Goal: Information Seeking & Learning: Check status

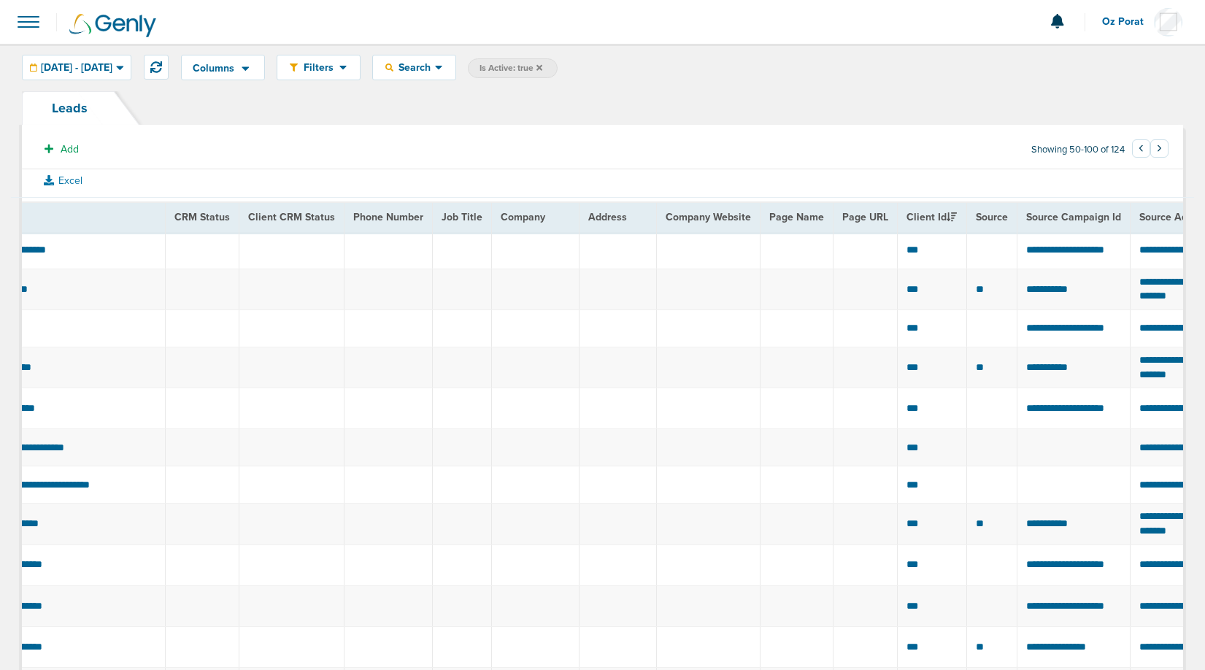
scroll to position [0, 327]
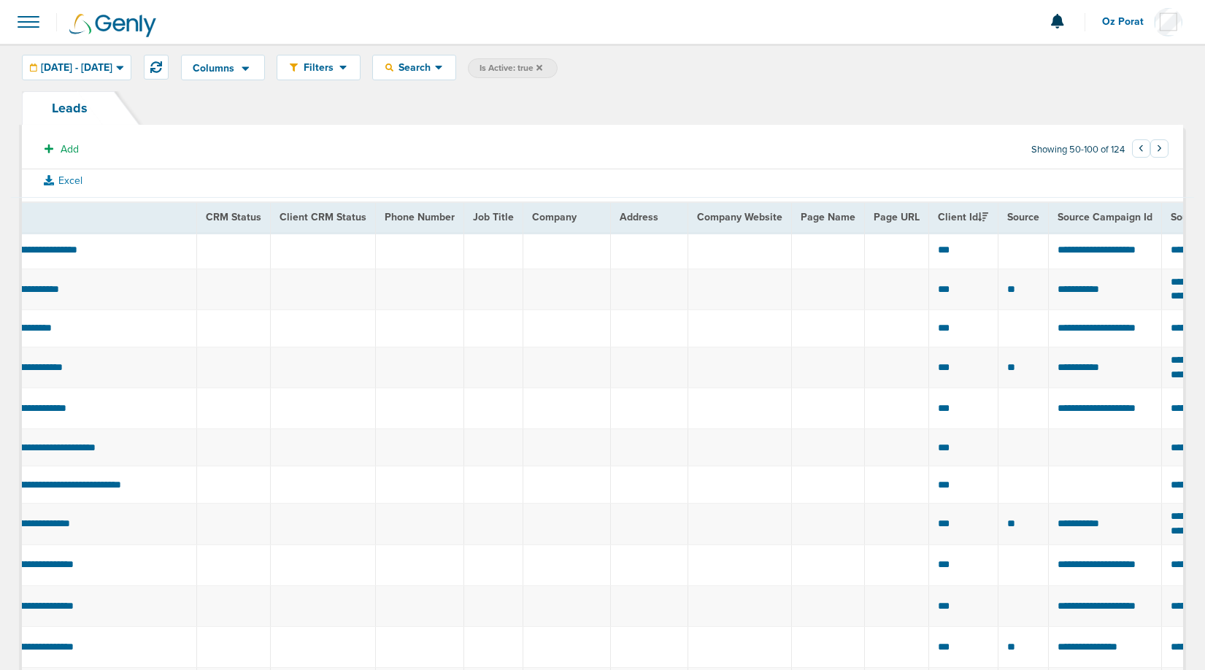
click at [26, 6] on span at bounding box center [28, 22] width 32 height 32
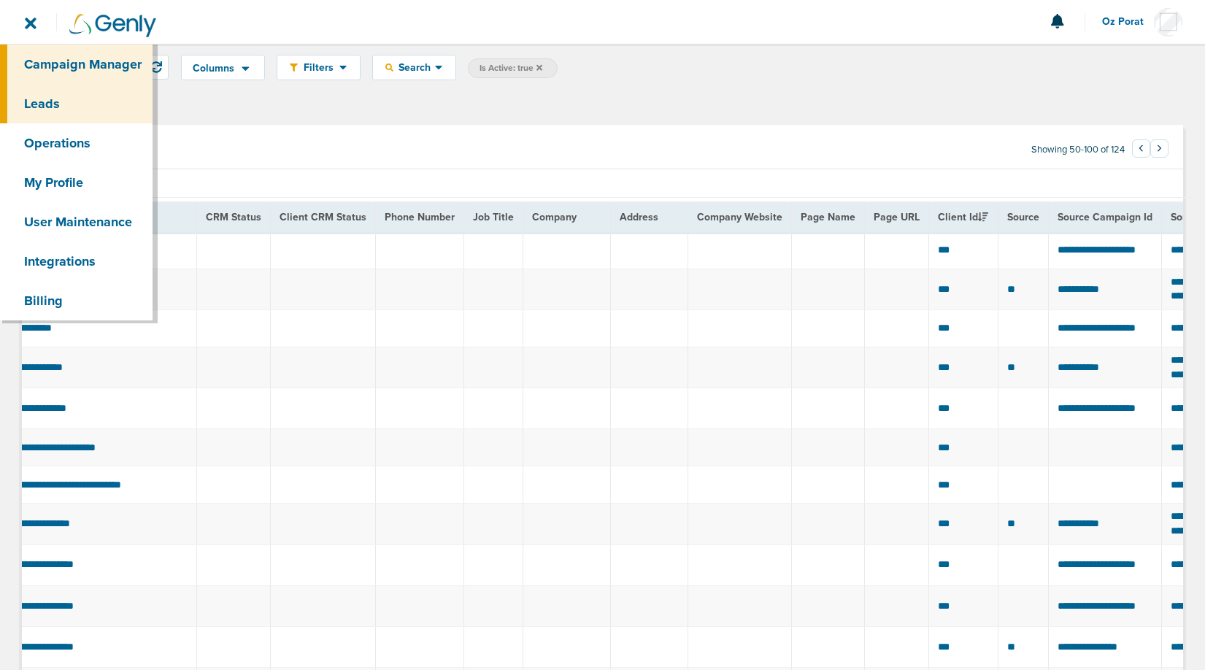
click at [47, 61] on link "Campaign Manager" at bounding box center [76, 64] width 153 height 39
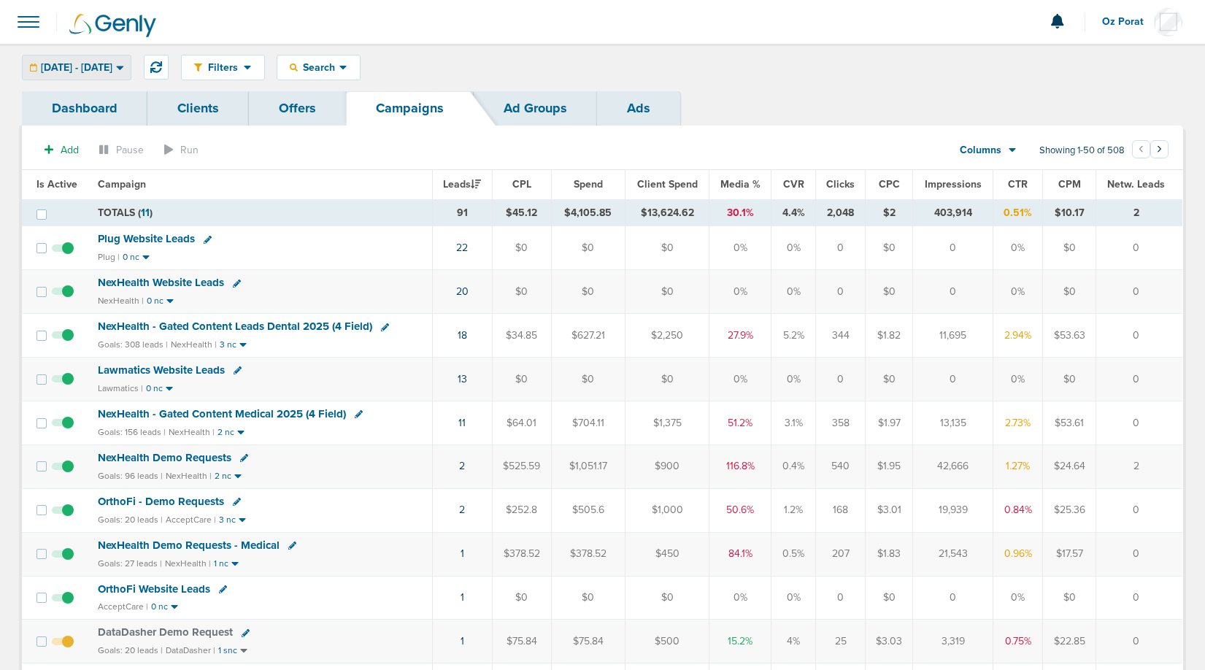
click at [98, 73] on span "[DATE] - [DATE]" at bounding box center [77, 68] width 72 height 10
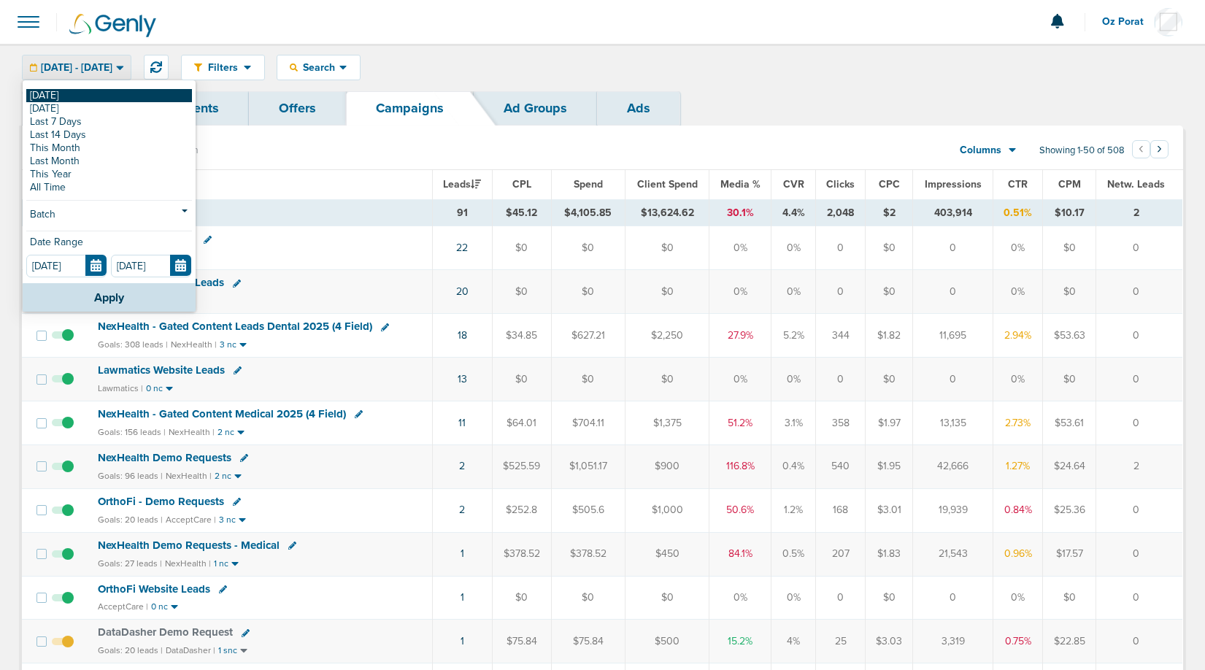
click at [69, 96] on link "[DATE]" at bounding box center [109, 95] width 166 height 13
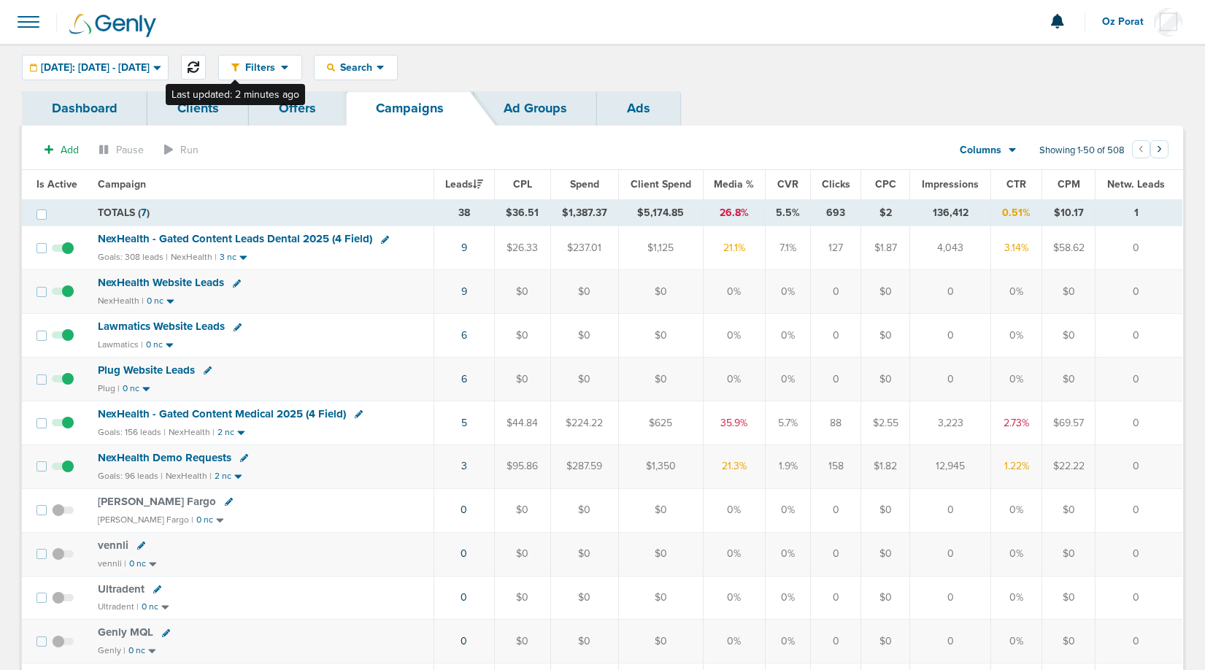
click at [199, 67] on icon at bounding box center [194, 67] width 12 height 12
click at [385, 68] on icon at bounding box center [381, 67] width 8 height 12
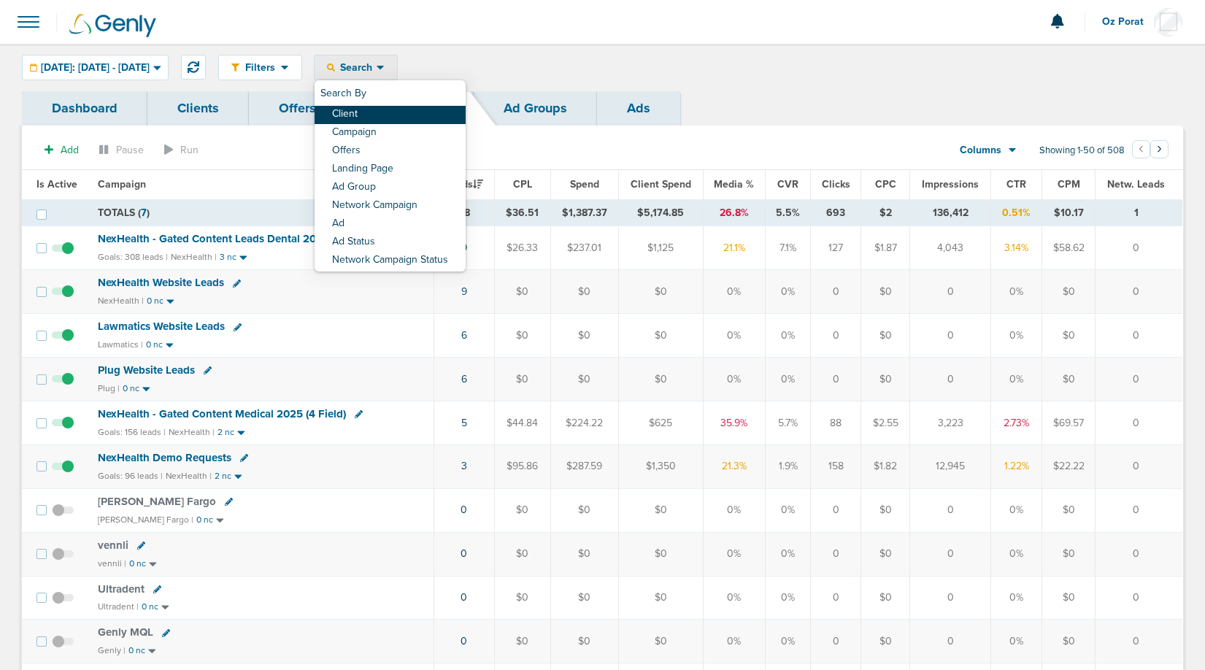
click at [422, 111] on link "Client" at bounding box center [390, 115] width 151 height 18
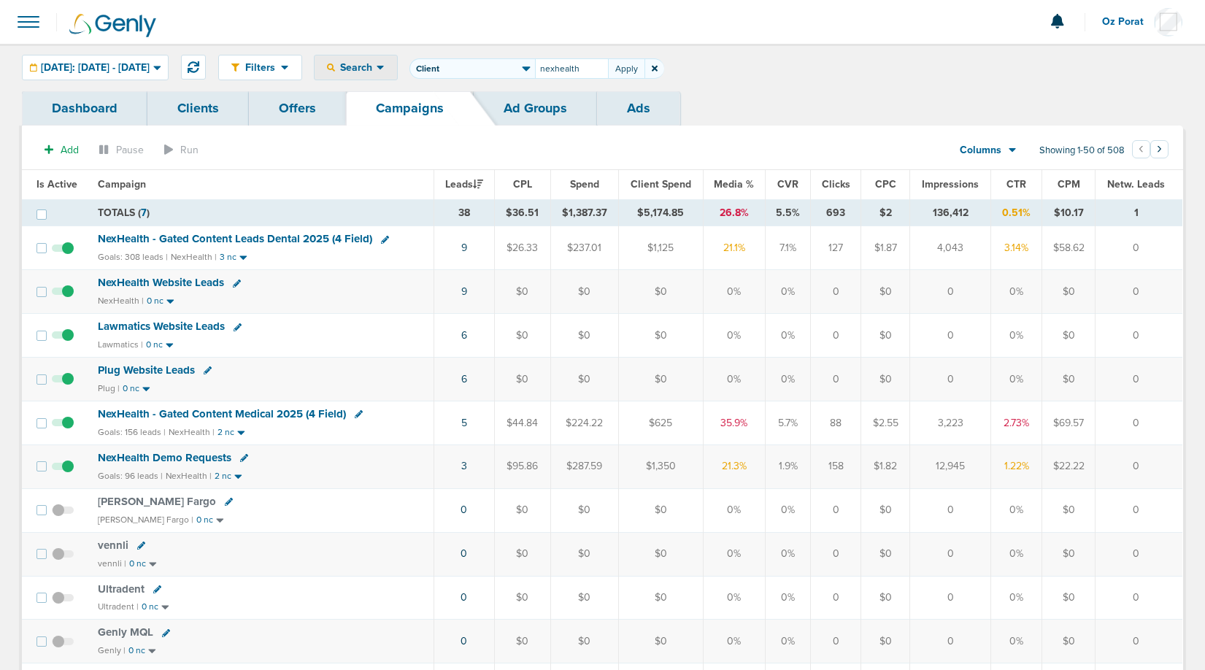
type input "nexhealth"
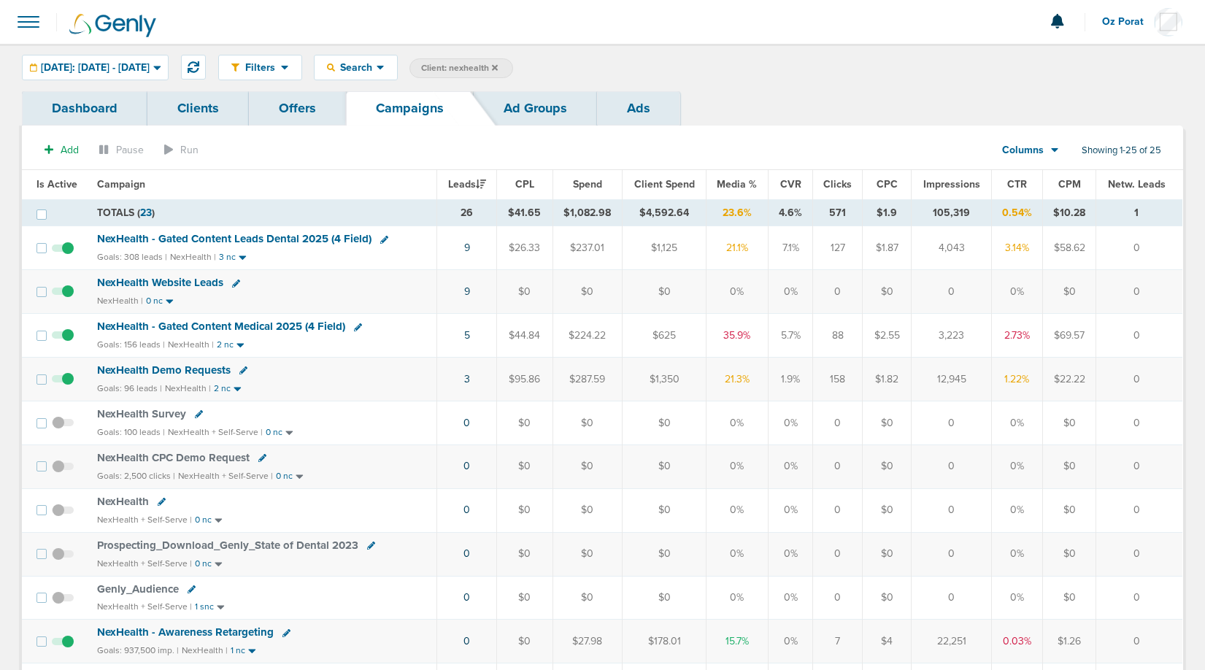
click at [126, 281] on span "NexHealth Website Leads" at bounding box center [160, 282] width 126 height 13
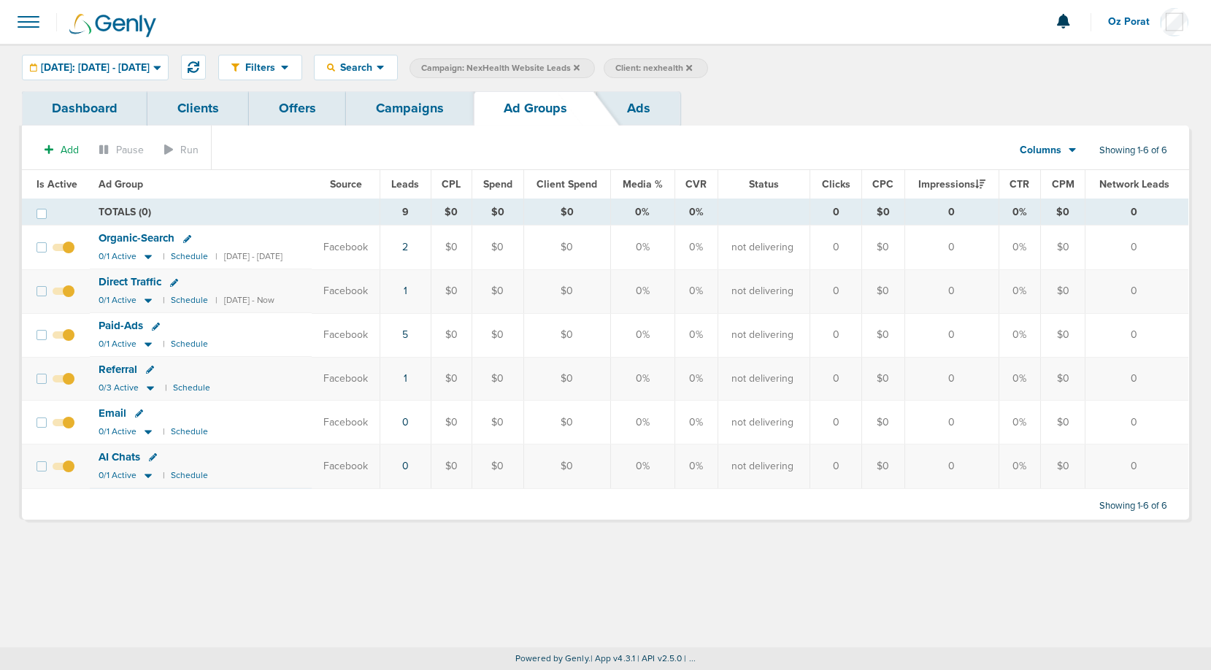
click at [89, 106] on link "Dashboard" at bounding box center [85, 108] width 126 height 34
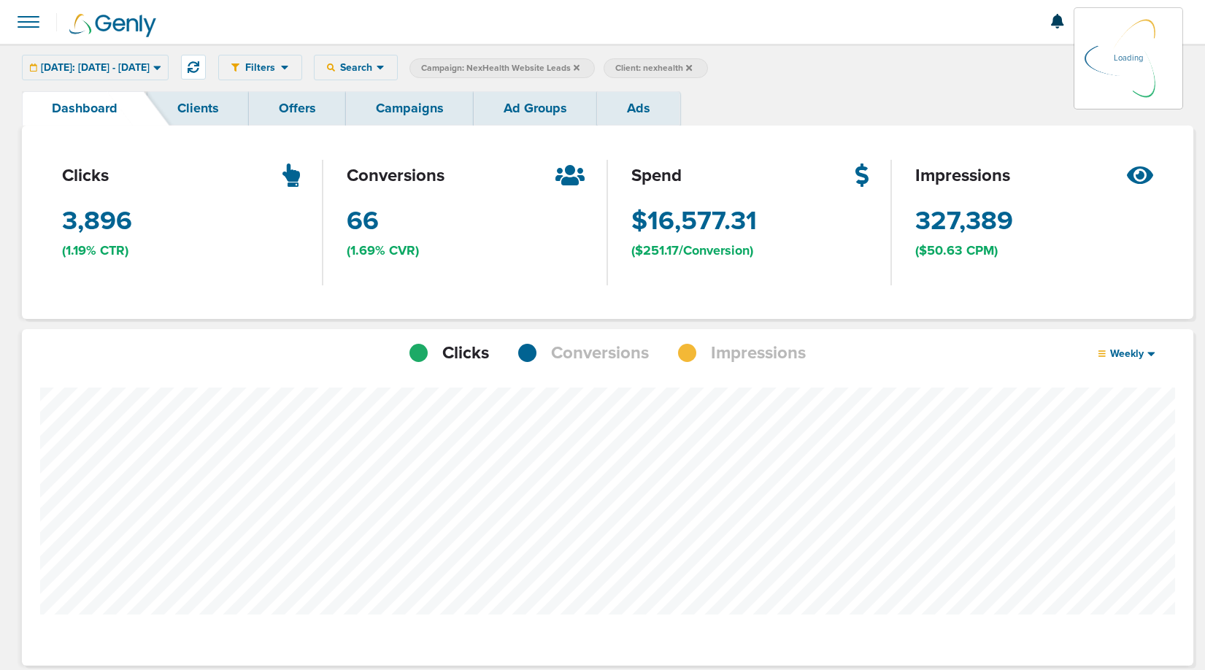
scroll to position [728986, 728855]
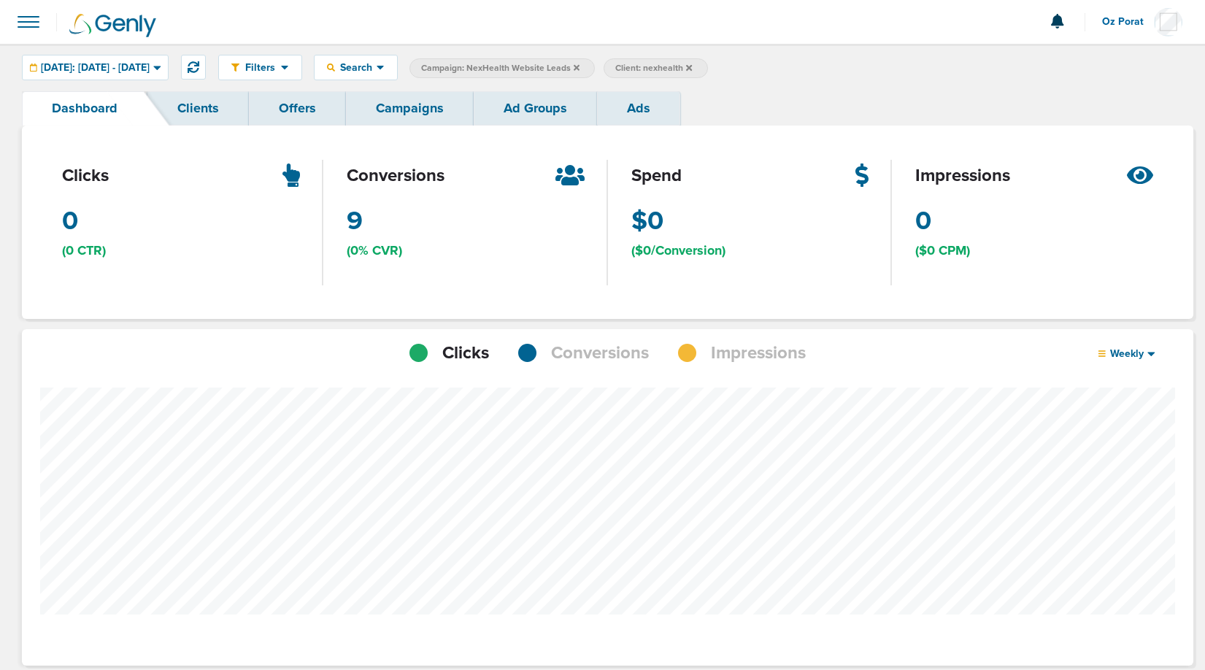
click at [591, 369] on div at bounding box center [608, 534] width 1172 height 337
click at [591, 356] on span "Conversions" at bounding box center [600, 353] width 98 height 25
click at [139, 66] on span "[DATE]: [DATE] - [DATE]" at bounding box center [95, 68] width 109 height 10
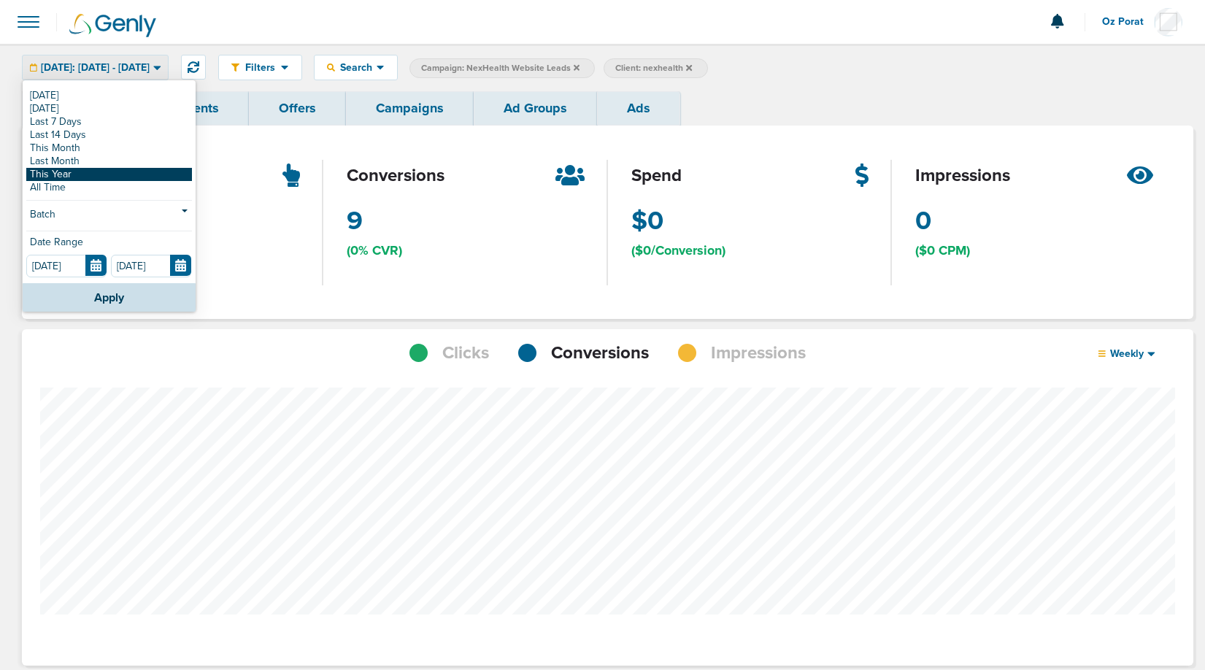
click at [100, 172] on link "This Year" at bounding box center [109, 174] width 166 height 13
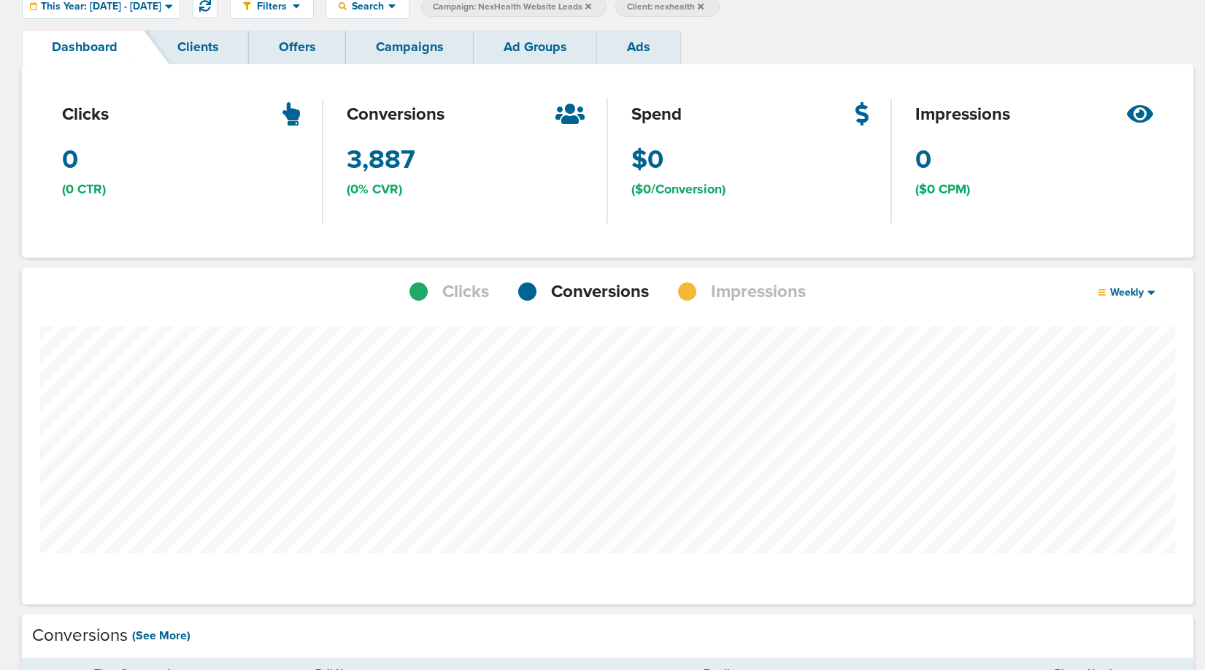
scroll to position [66, 0]
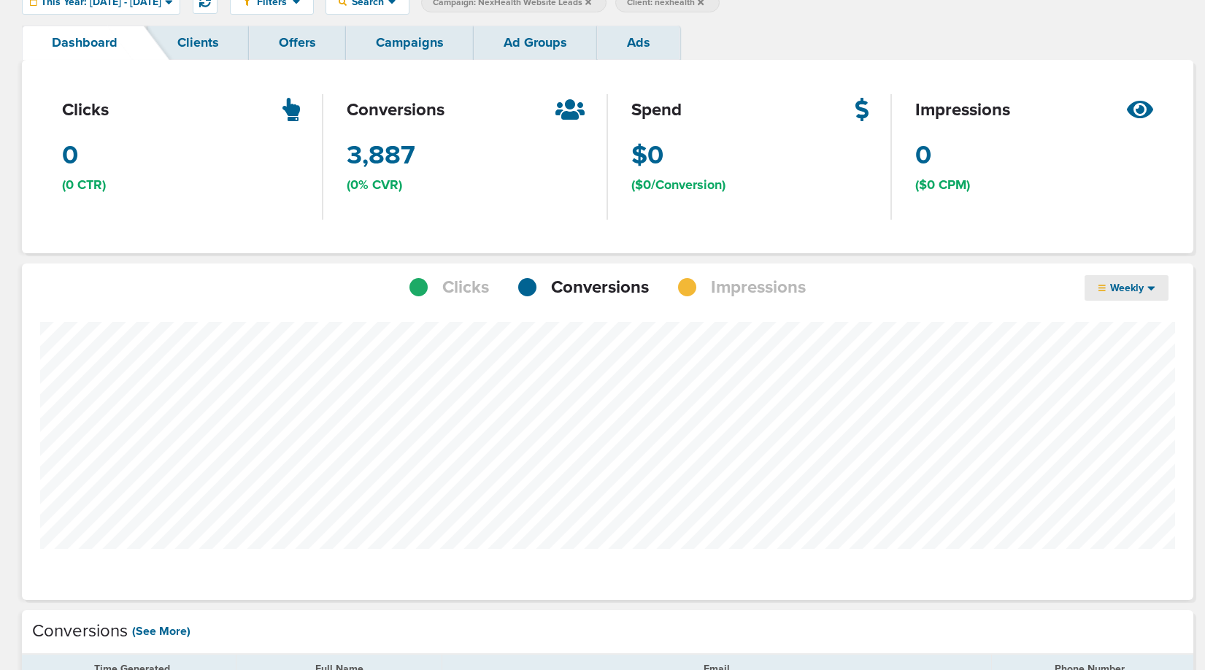
click at [1149, 291] on icon at bounding box center [1152, 288] width 8 height 12
click at [1134, 345] on link "Monthly" at bounding box center [1158, 347] width 146 height 18
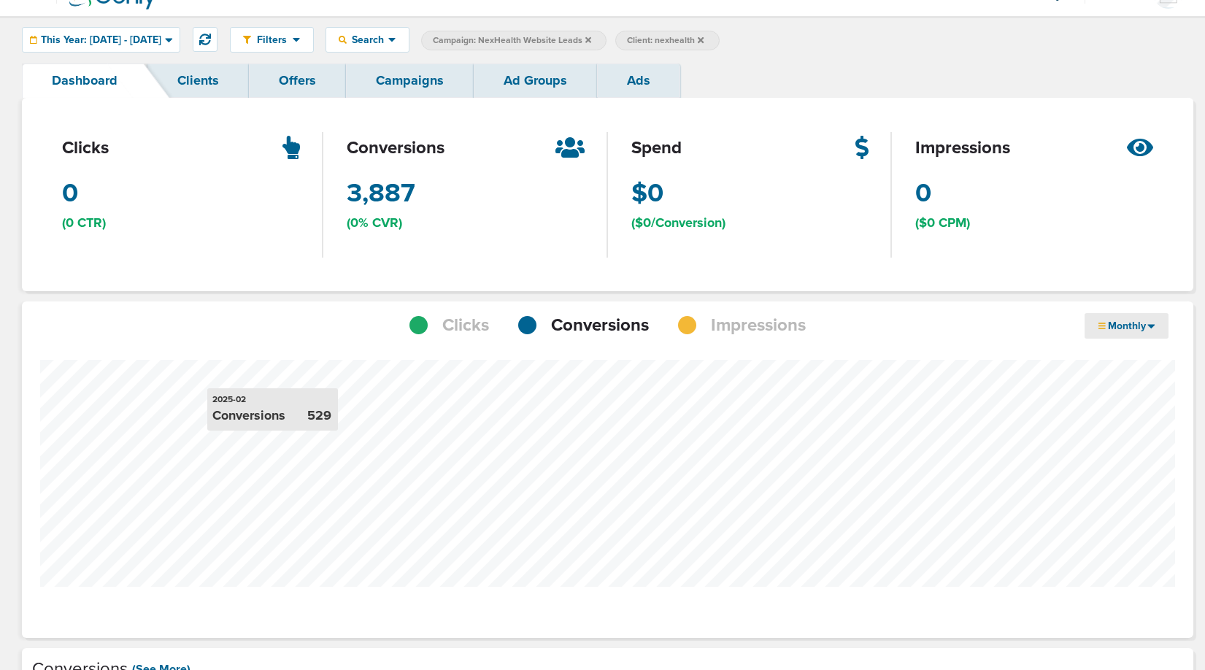
scroll to position [728880, 728855]
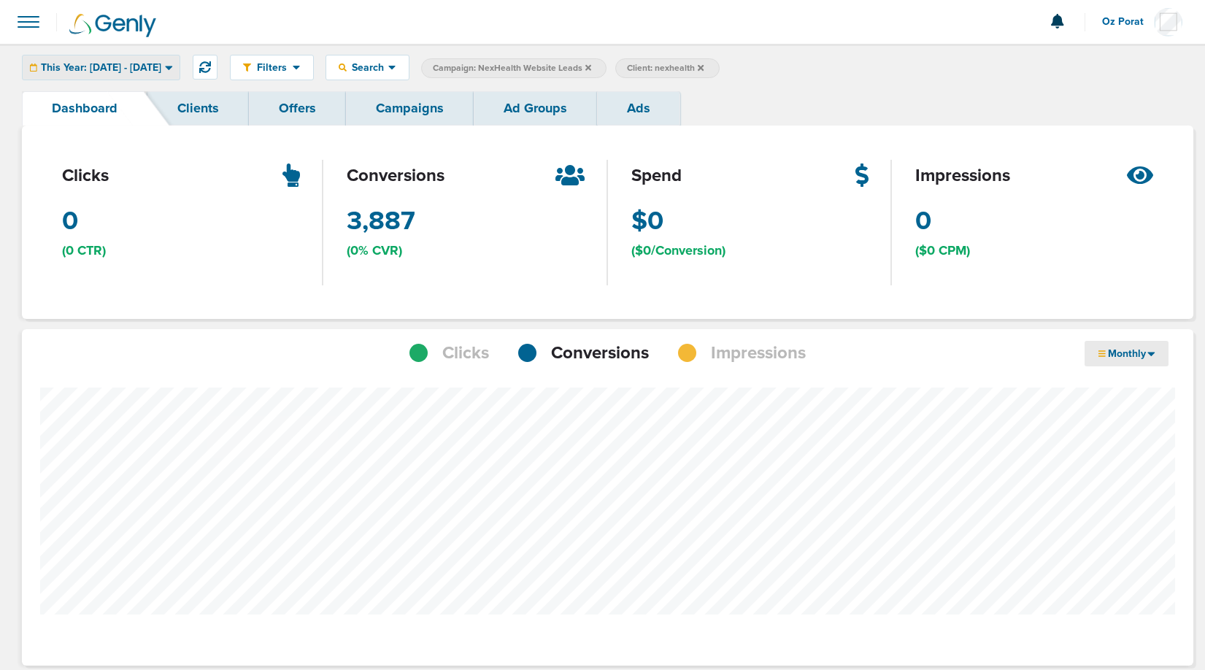
click at [161, 71] on span "This Year: [DATE] - [DATE]" at bounding box center [101, 68] width 120 height 10
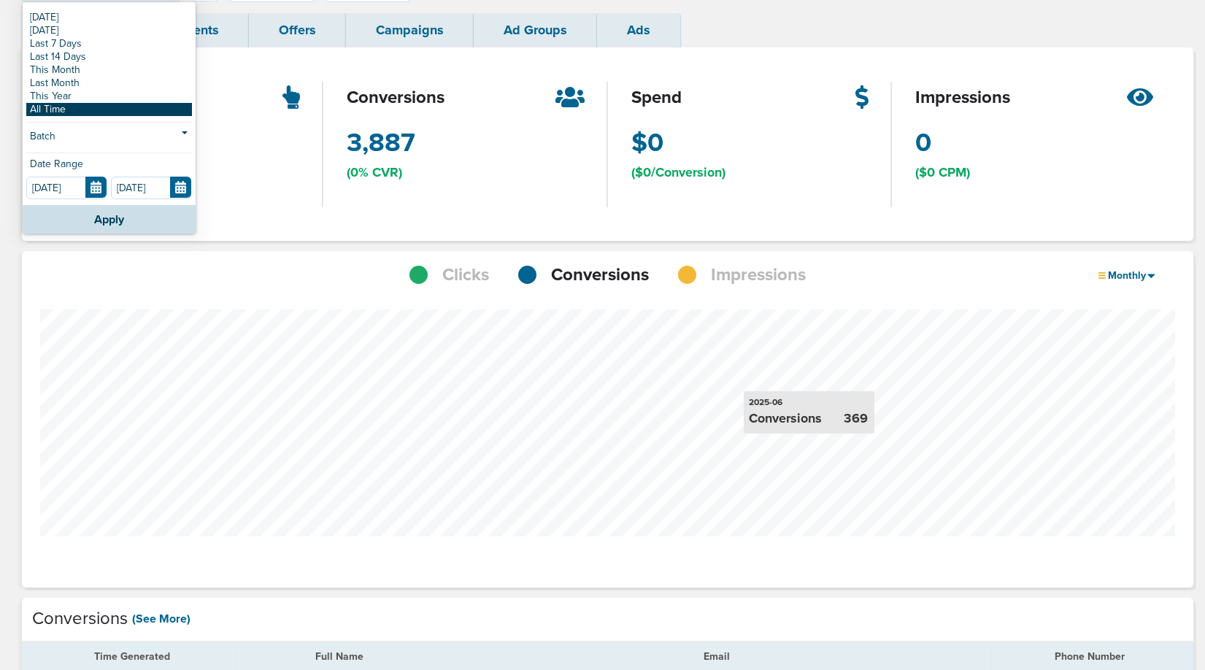
scroll to position [0, 0]
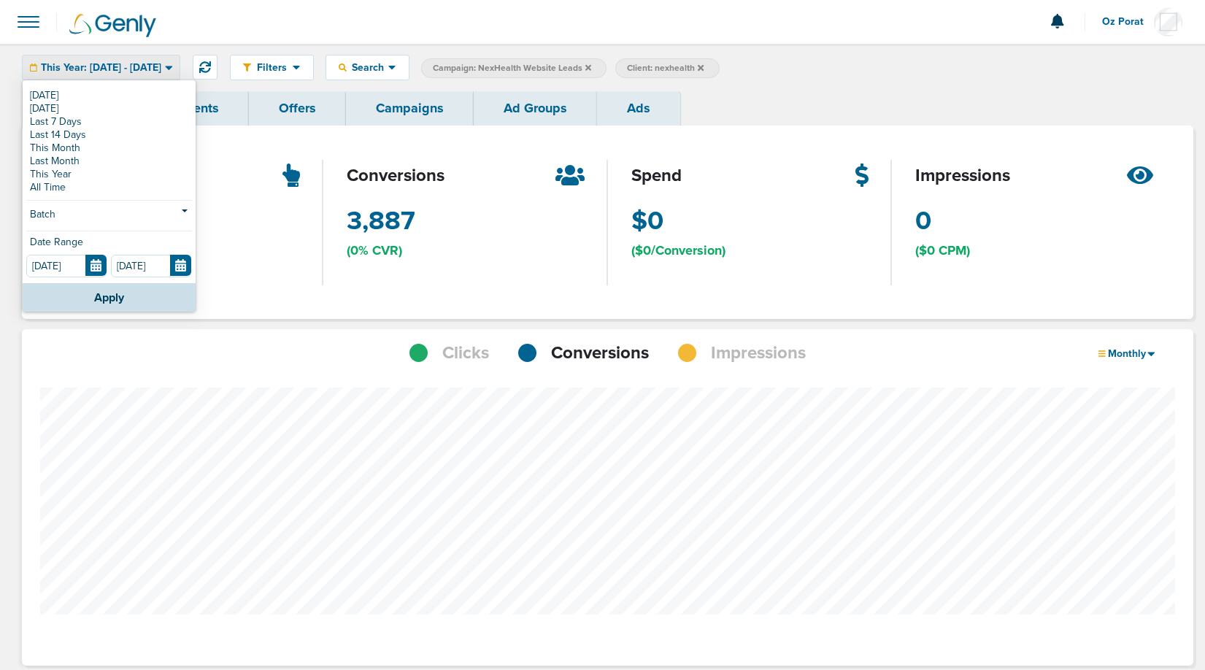
click at [161, 65] on span "This Year: [DATE] - [DATE]" at bounding box center [101, 68] width 120 height 10
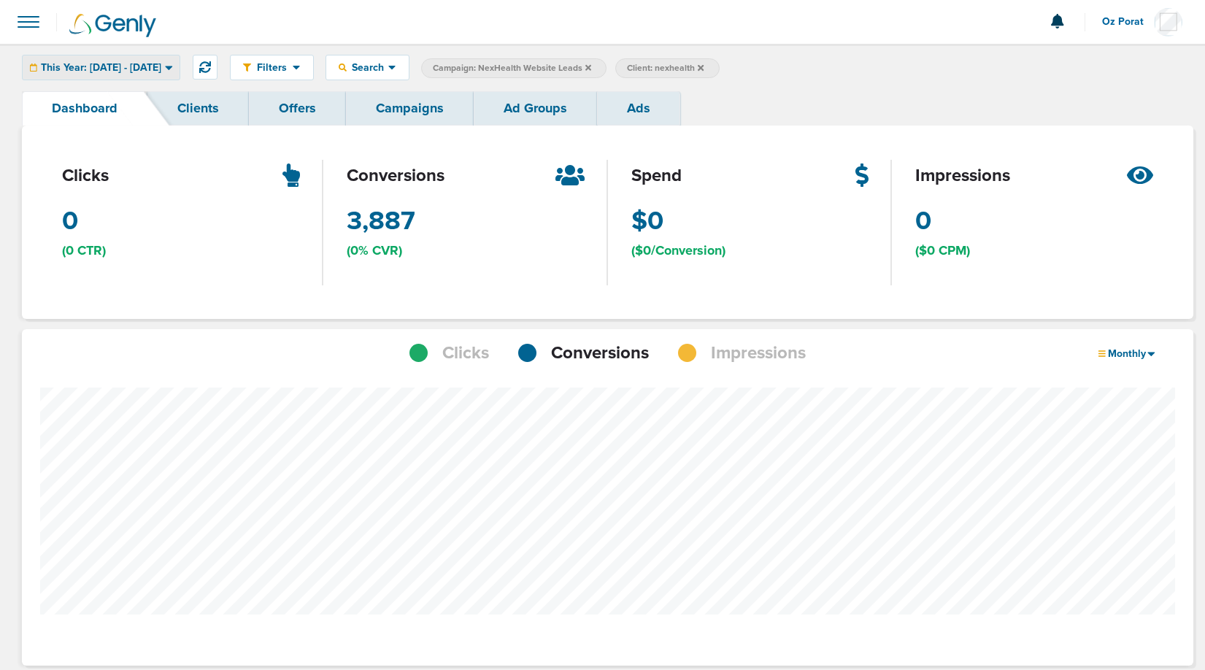
click at [161, 65] on span "This Year: [DATE] - [DATE]" at bounding box center [101, 68] width 120 height 10
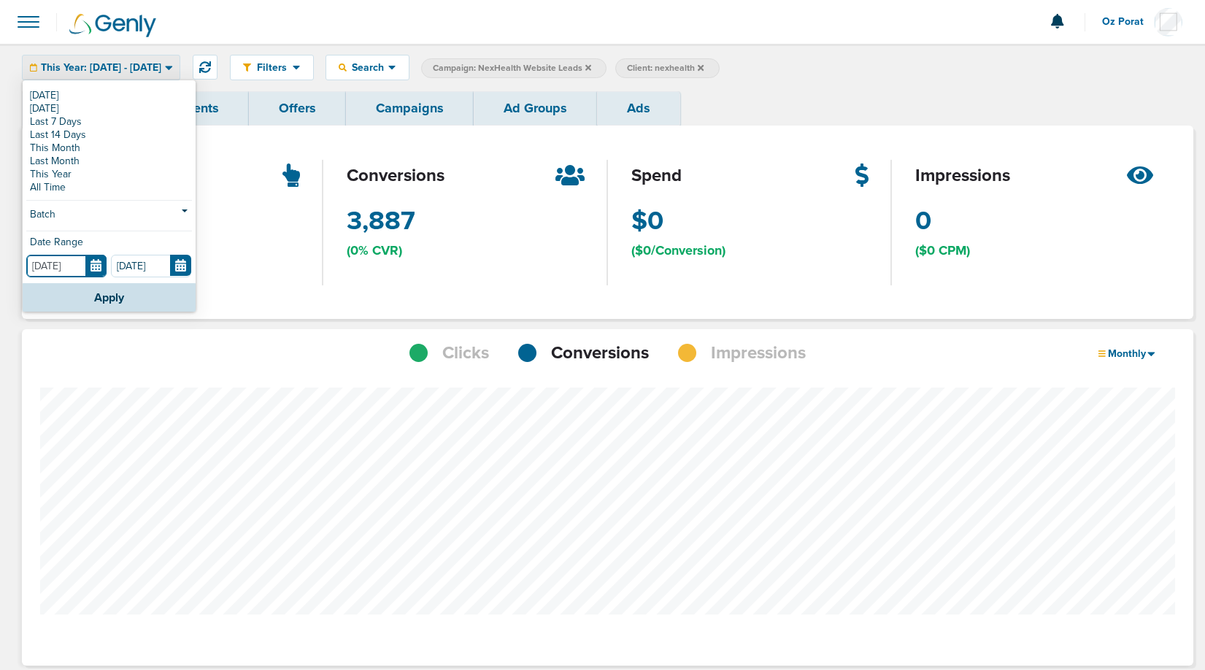
click at [96, 267] on input "[DATE]" at bounding box center [66, 266] width 80 height 23
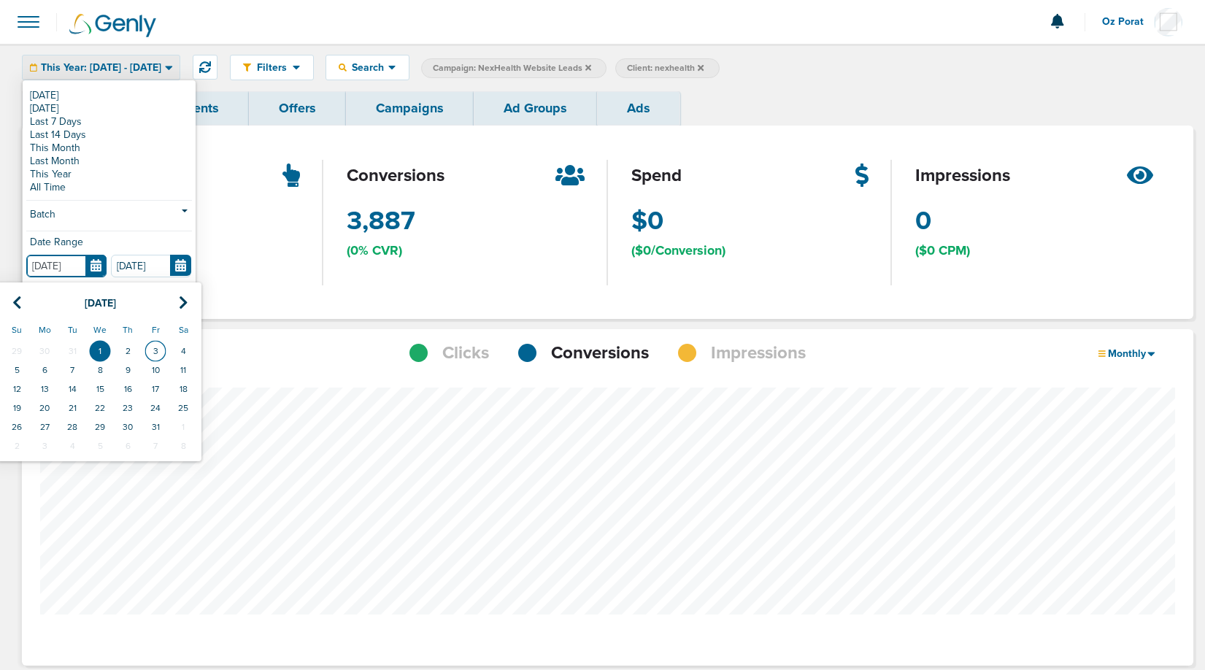
click at [151, 347] on td "3" at bounding box center [156, 351] width 28 height 19
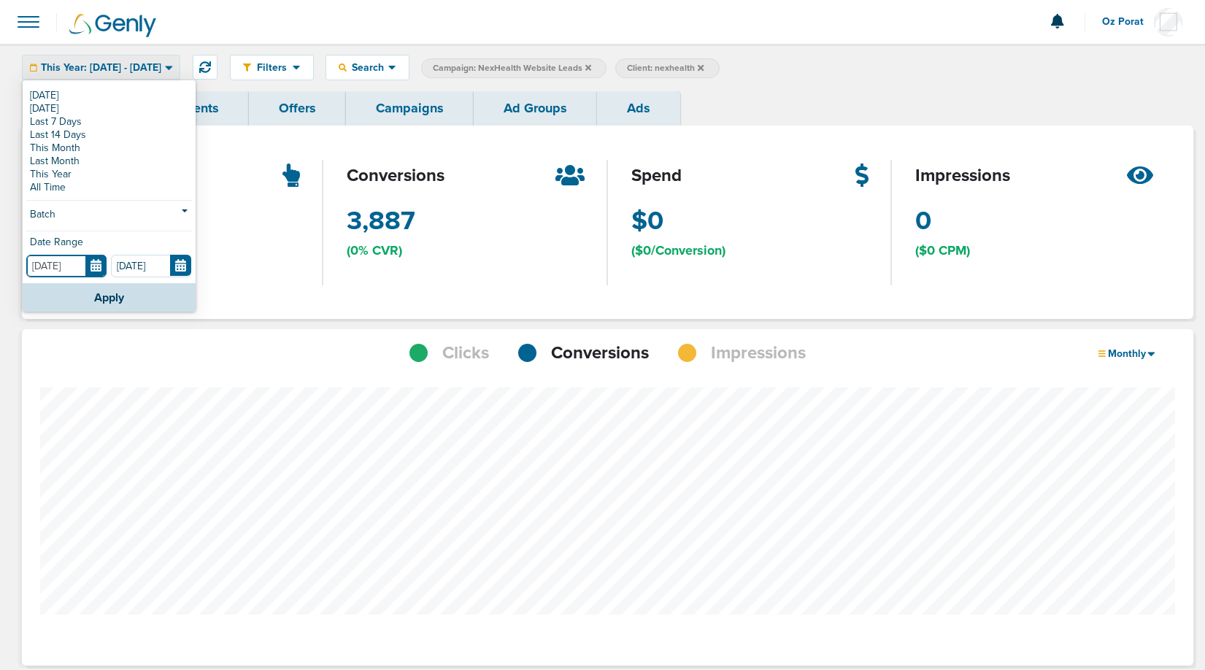
click at [90, 267] on input "[DATE]" at bounding box center [66, 266] width 80 height 23
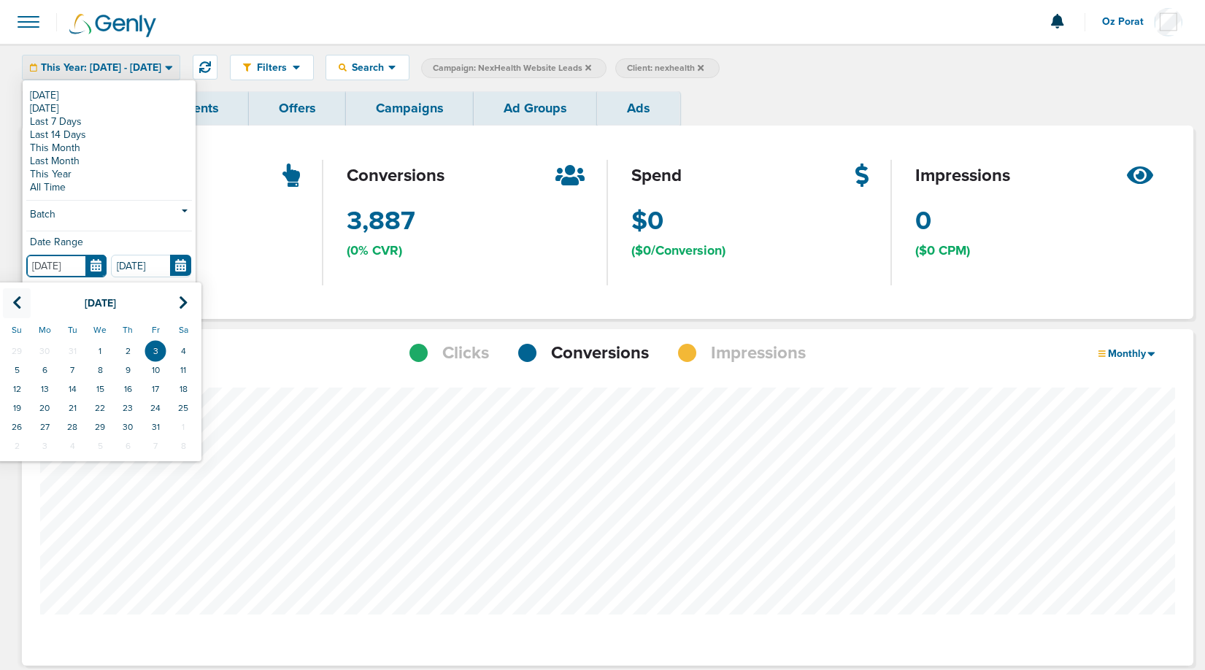
click at [17, 300] on icon at bounding box center [16, 303] width 9 height 15
click at [176, 302] on th at bounding box center [183, 303] width 28 height 30
click at [182, 345] on td "1" at bounding box center [183, 351] width 28 height 19
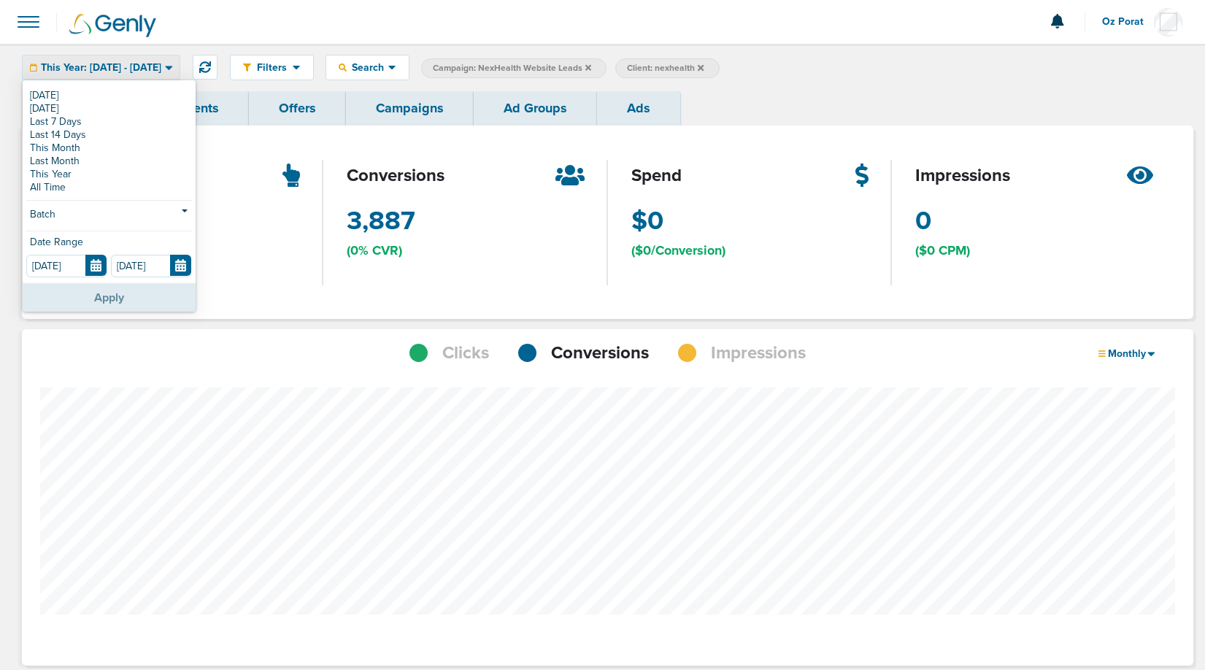
click at [105, 299] on button "Apply" at bounding box center [109, 297] width 173 height 28
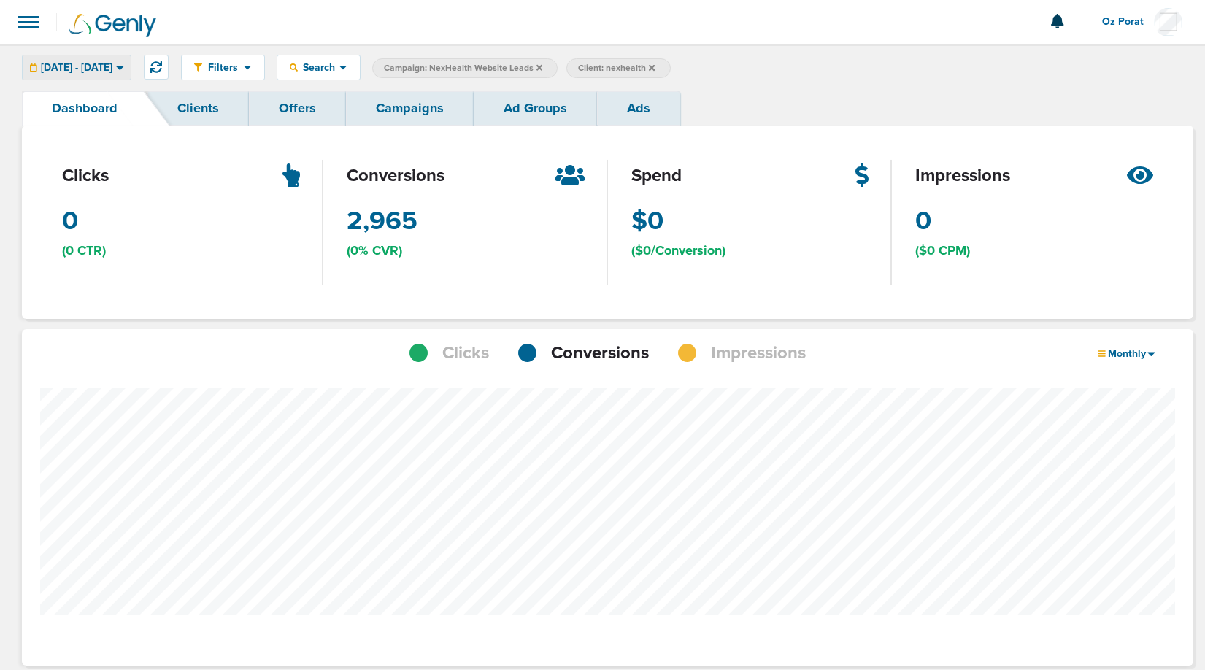
click at [131, 75] on div "[DATE] - [DATE]" at bounding box center [77, 67] width 108 height 24
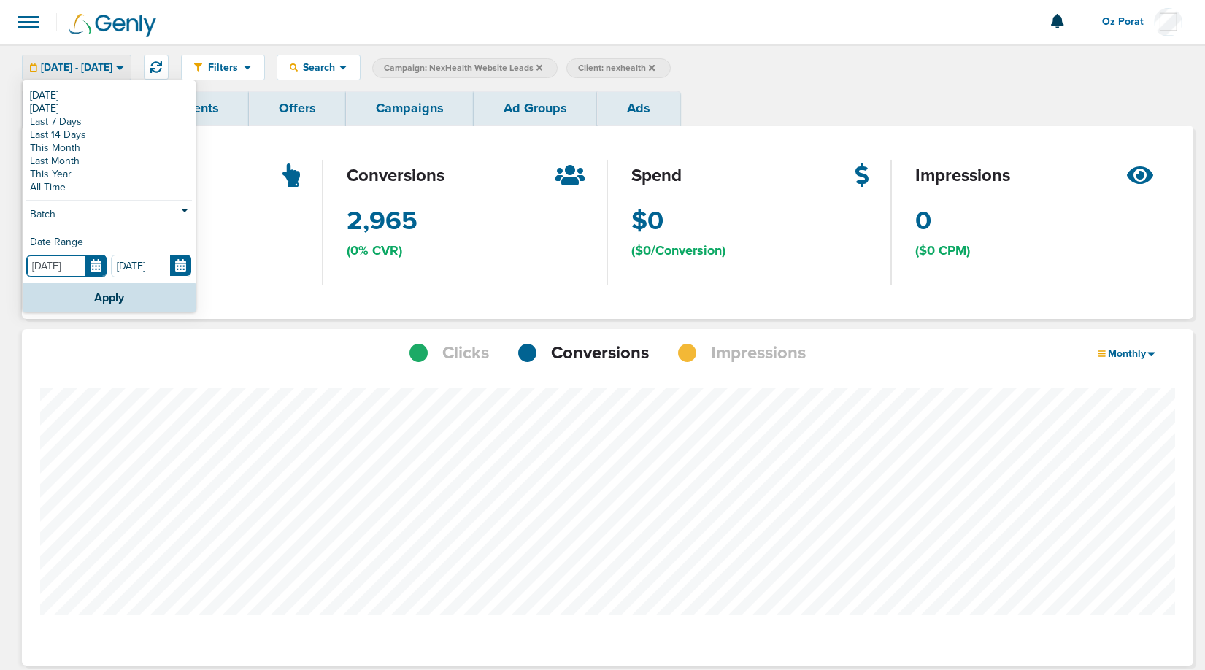
click at [104, 268] on input "[DATE]" at bounding box center [66, 266] width 80 height 23
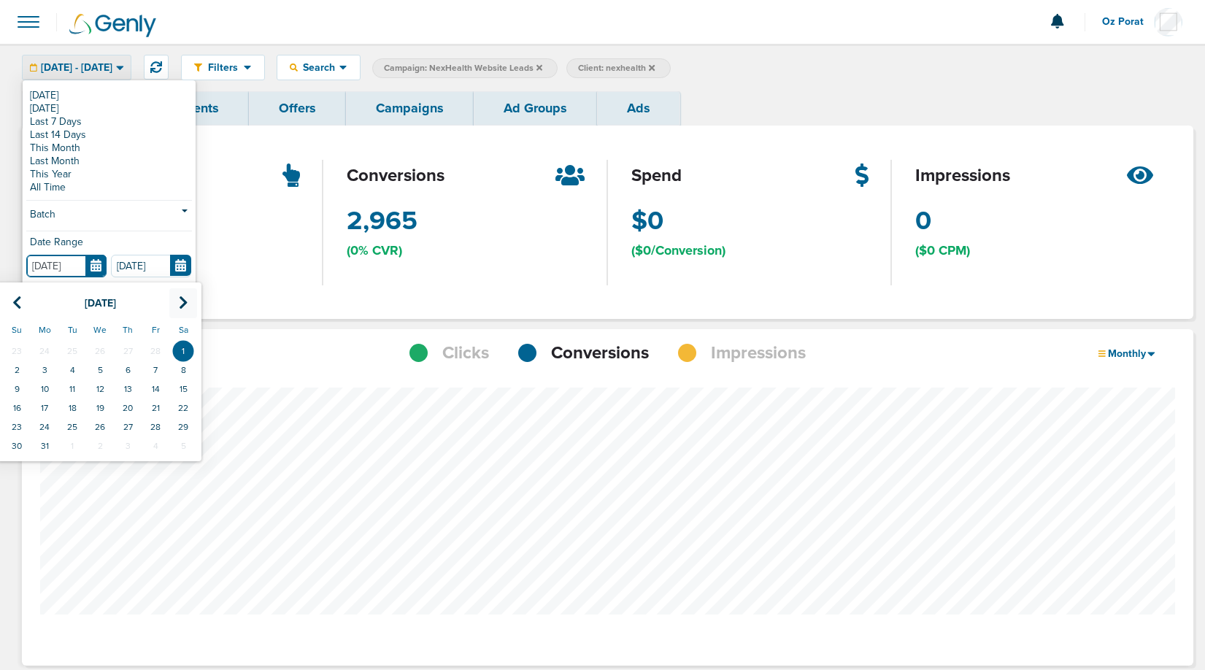
click at [183, 298] on icon at bounding box center [183, 303] width 9 height 15
click at [74, 348] on td "1" at bounding box center [72, 351] width 28 height 19
type input "[DATE]"
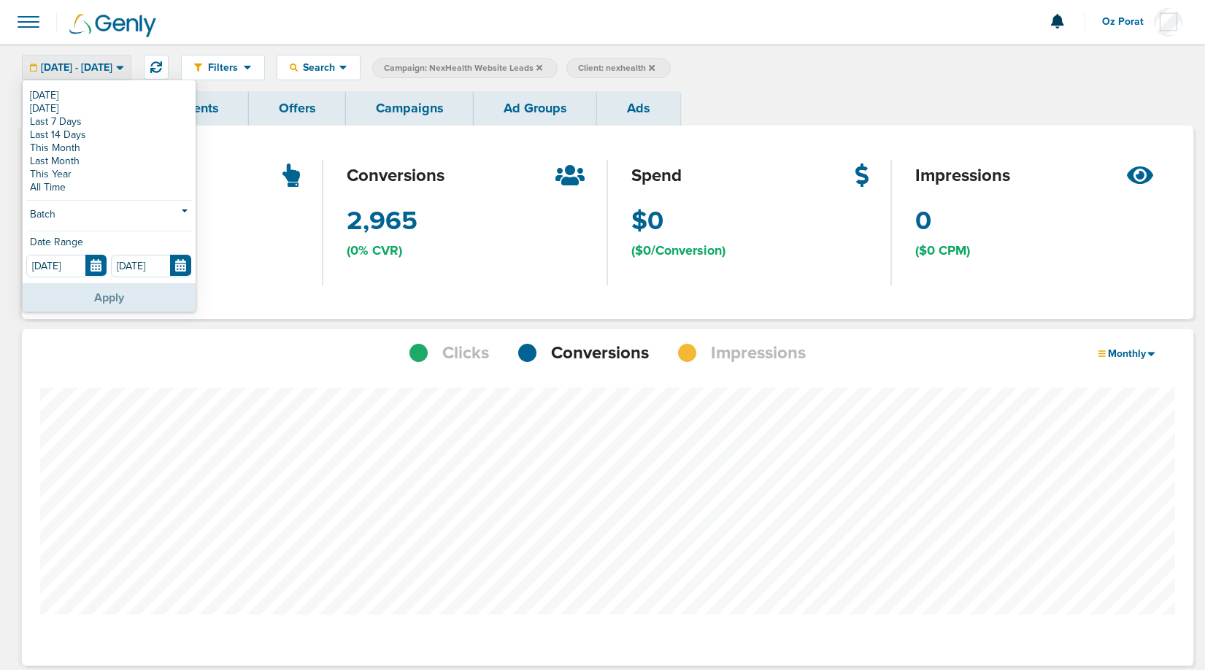
click at [99, 295] on button "Apply" at bounding box center [109, 297] width 173 height 28
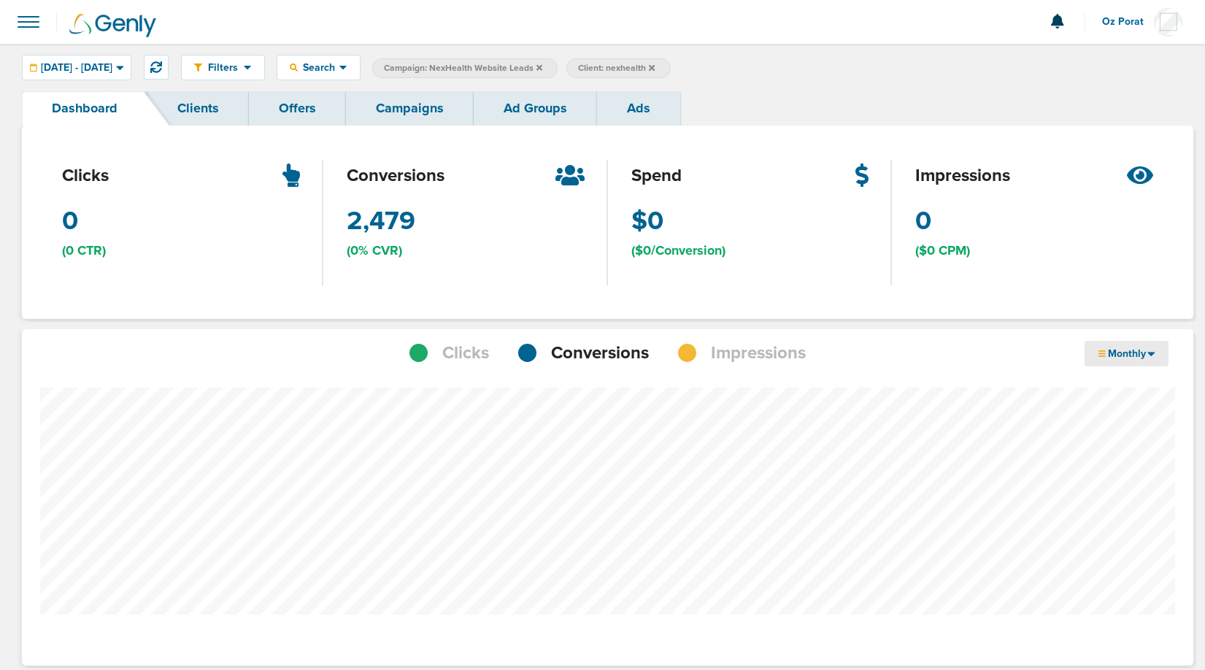
click at [1145, 353] on span "Monthly" at bounding box center [1127, 353] width 42 height 12
click at [1132, 389] on link "Weekly" at bounding box center [1158, 394] width 146 height 18
click at [339, 61] on span "Search" at bounding box center [319, 67] width 42 height 12
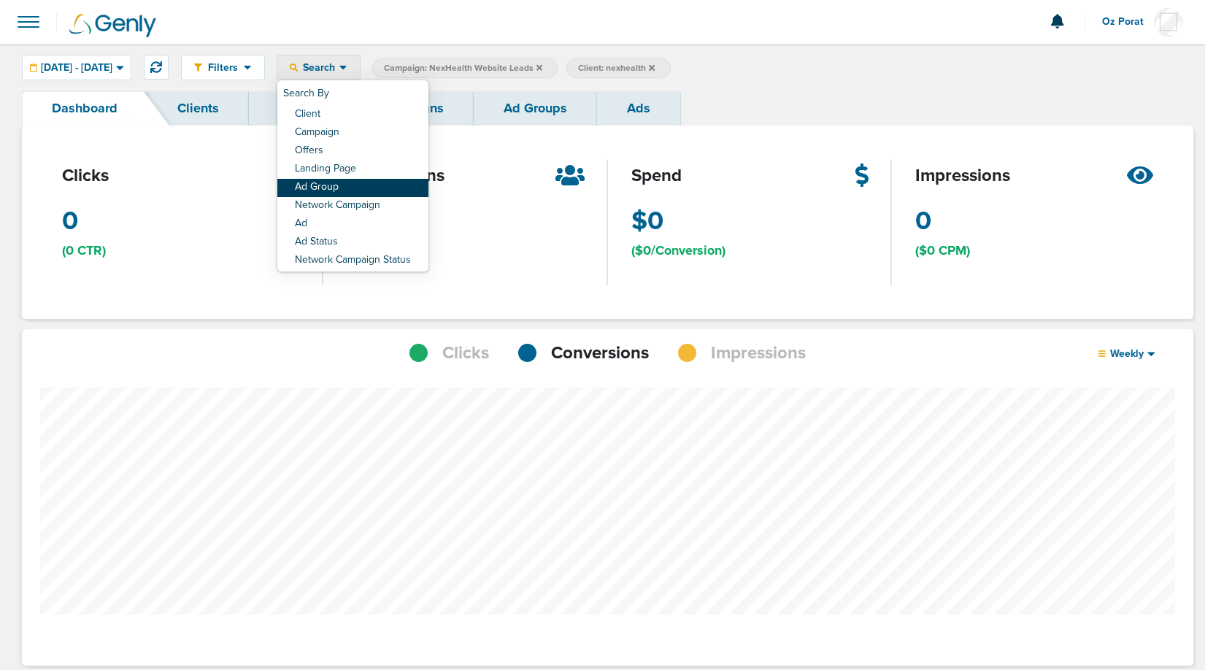
click at [383, 186] on link "Ad Group" at bounding box center [352, 188] width 151 height 18
select select "adGroupName"
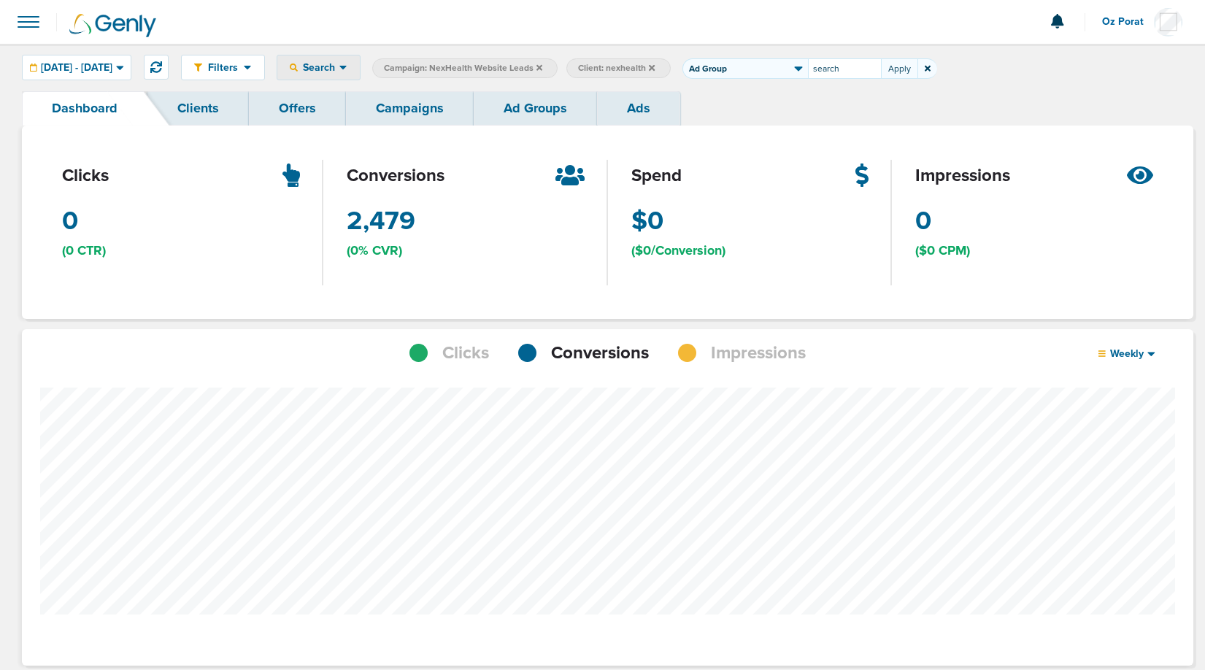
type input "search"
click at [772, 69] on span "Ad Group: search" at bounding box center [733, 68] width 78 height 12
select select "adGroupName"
click at [860, 72] on input "search" at bounding box center [844, 68] width 73 height 20
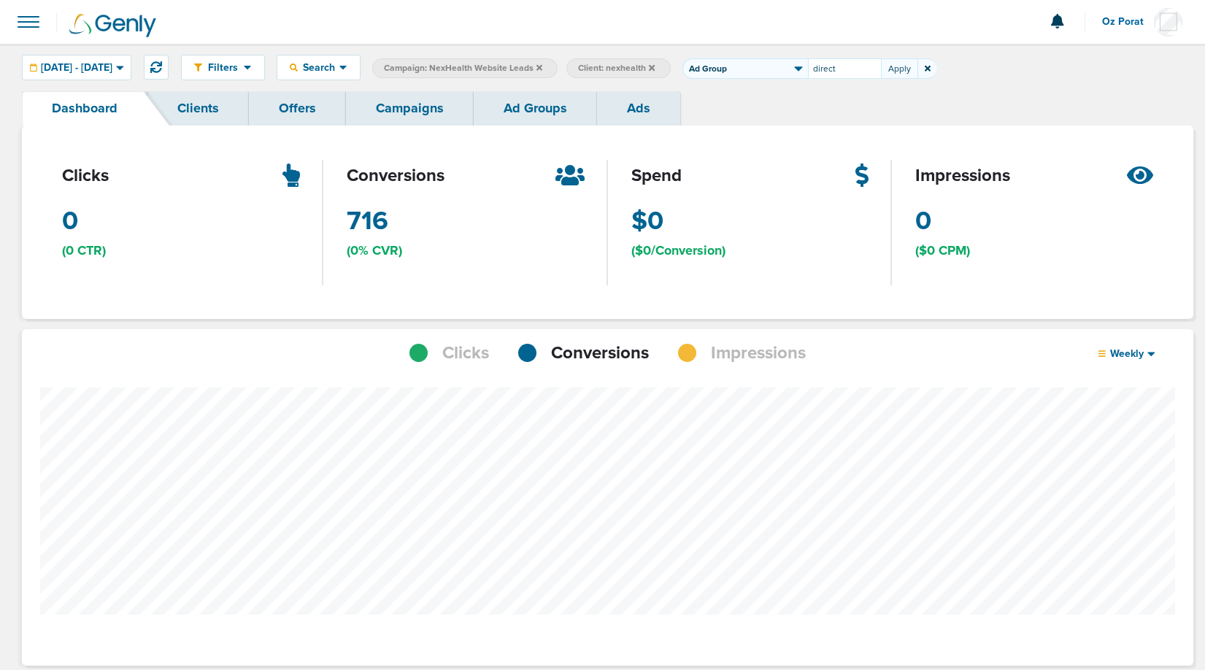
type input "direct"
click at [162, 70] on icon at bounding box center [156, 67] width 12 height 12
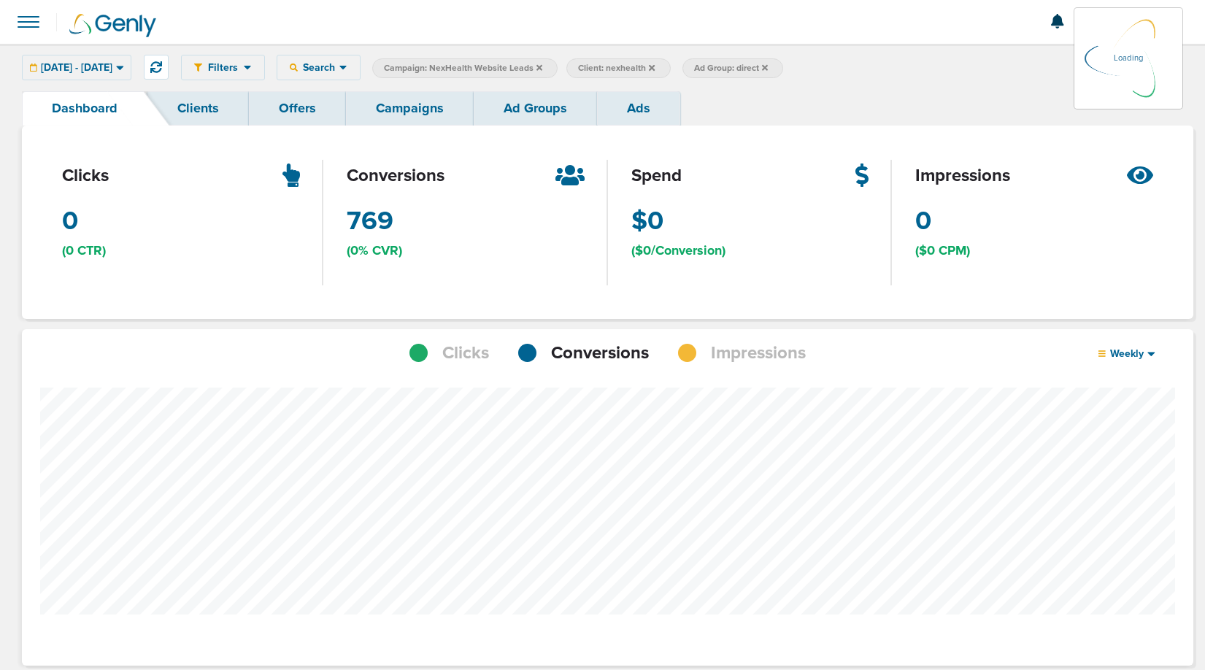
click at [437, 110] on link "Campaigns" at bounding box center [410, 108] width 128 height 34
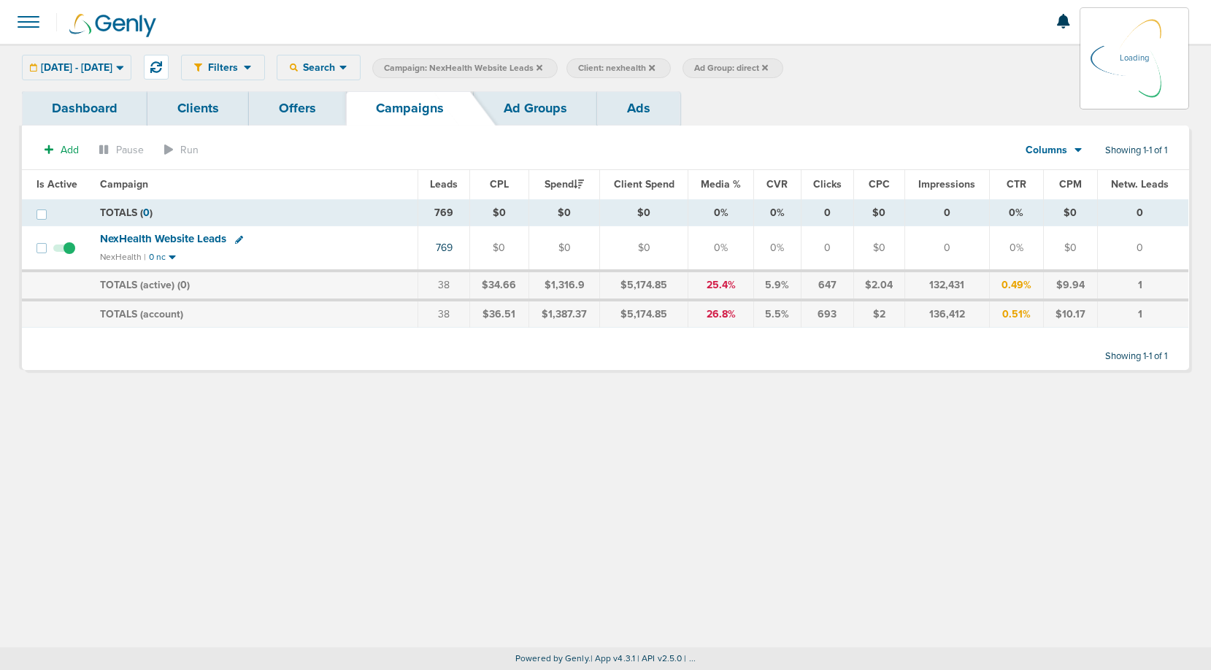
click at [768, 65] on icon at bounding box center [765, 67] width 6 height 6
click at [768, 67] on icon at bounding box center [765, 67] width 6 height 6
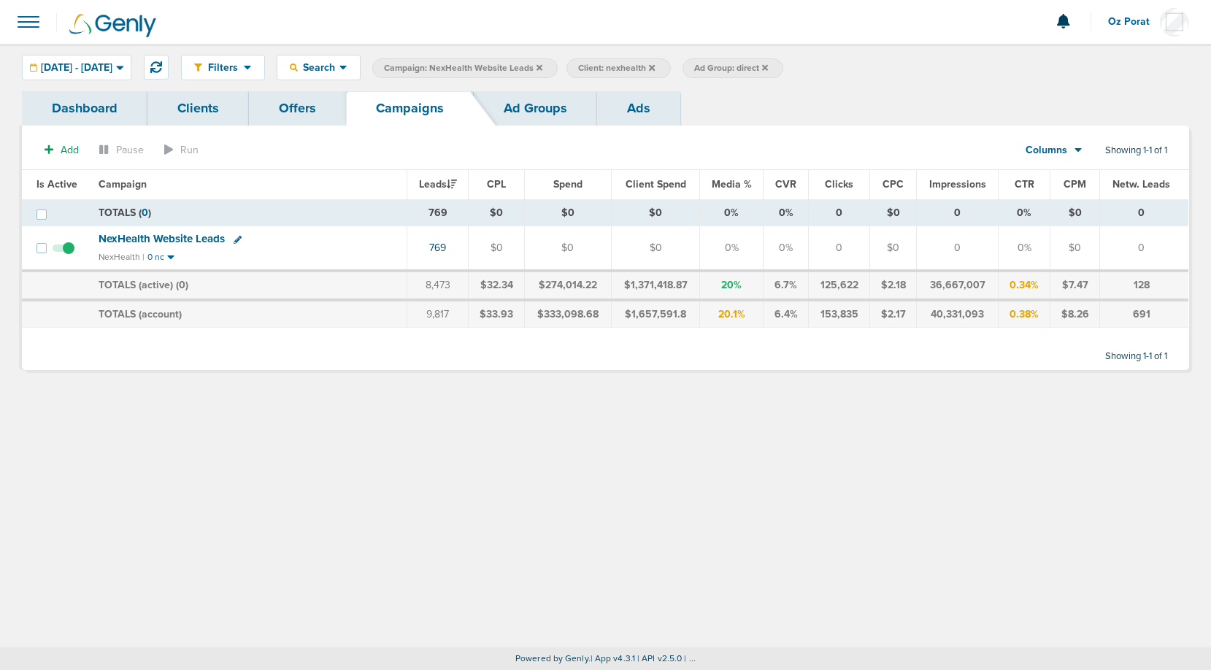
click at [768, 67] on icon at bounding box center [765, 67] width 6 height 6
click at [150, 235] on span "NexHealth Website Leads" at bounding box center [162, 238] width 126 height 13
click at [195, 235] on span "NexHealth Website Leads" at bounding box center [162, 238] width 126 height 13
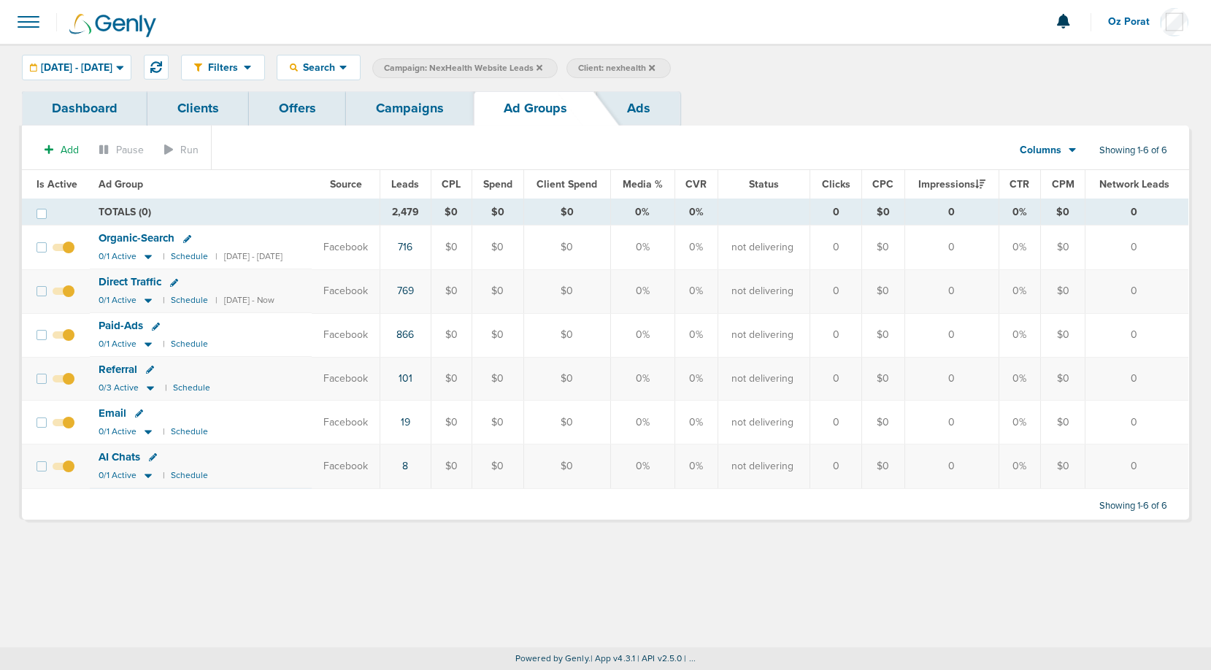
click at [105, 103] on link "Dashboard" at bounding box center [85, 108] width 126 height 34
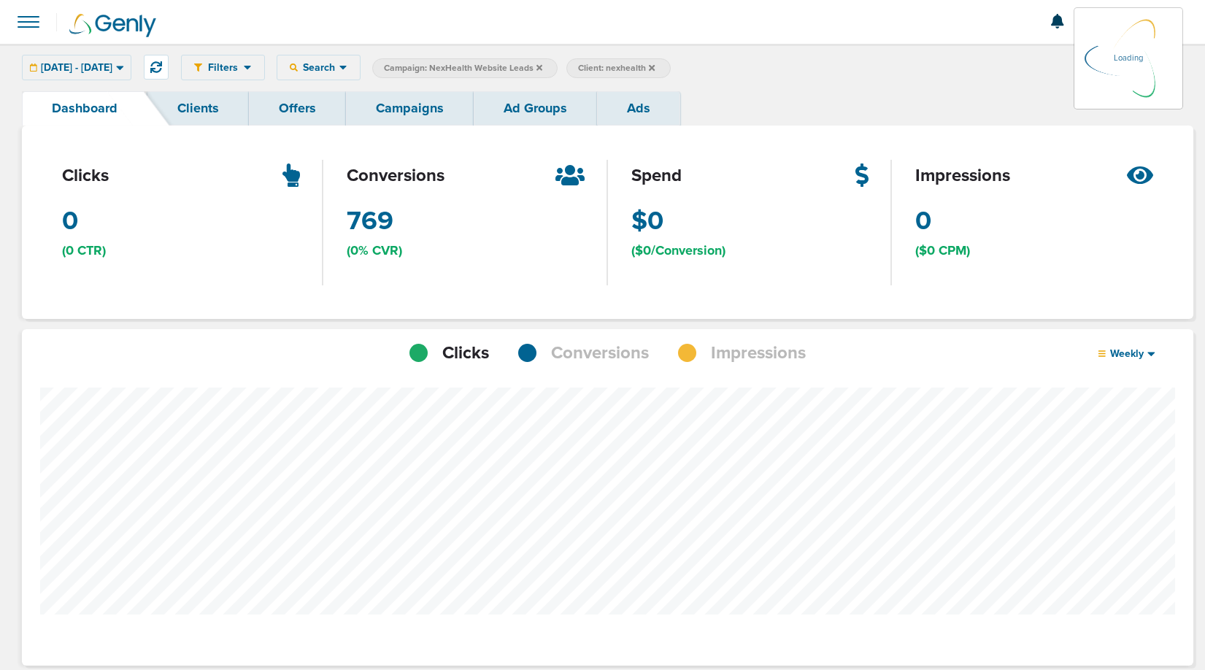
scroll to position [1137, 1161]
click at [592, 355] on span "Conversions" at bounding box center [600, 353] width 98 height 25
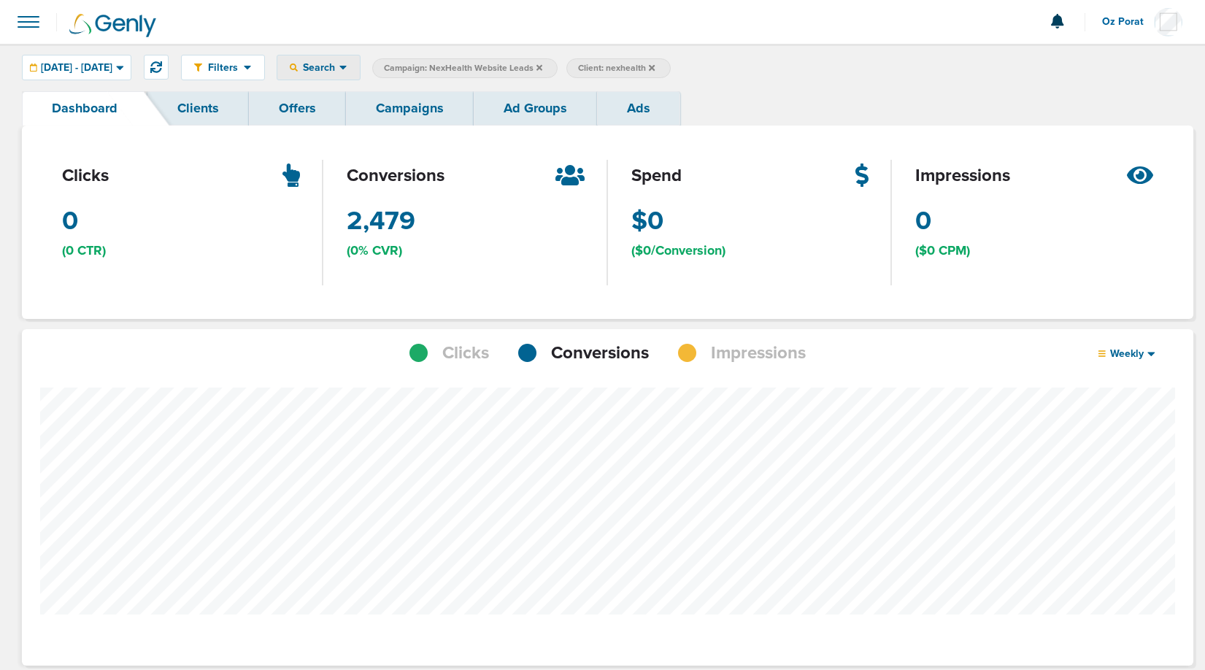
click at [360, 57] on div "Search" at bounding box center [318, 67] width 82 height 24
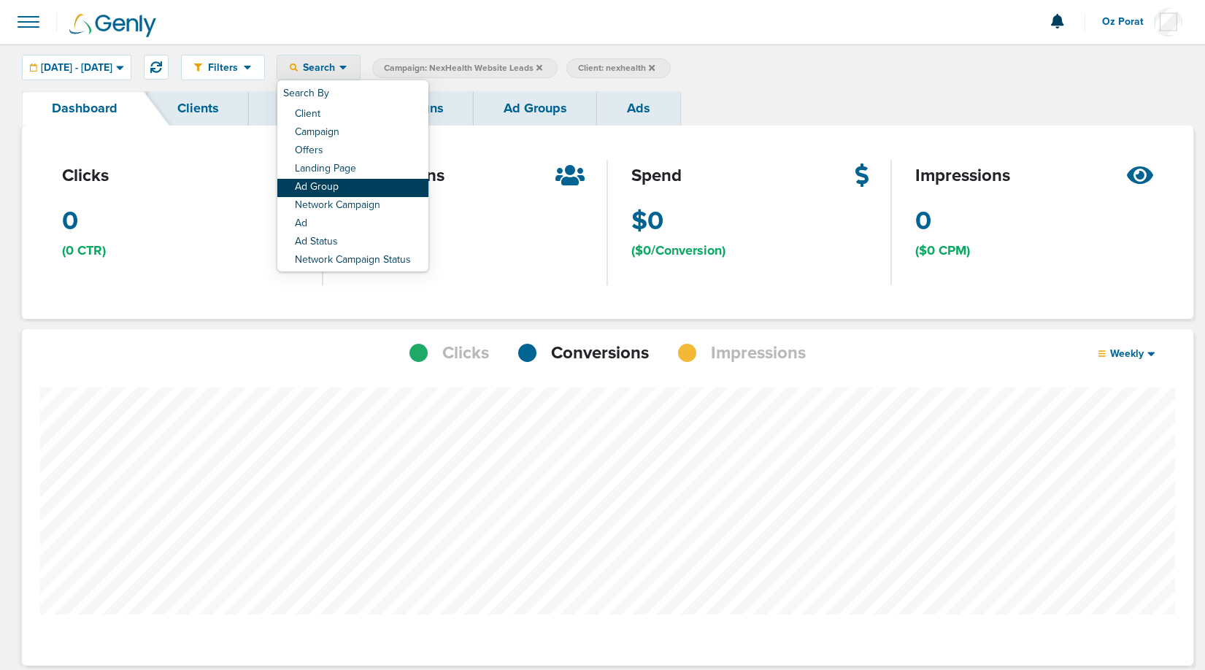
click at [377, 185] on link "Ad Group" at bounding box center [352, 188] width 151 height 18
select select "adGroupName"
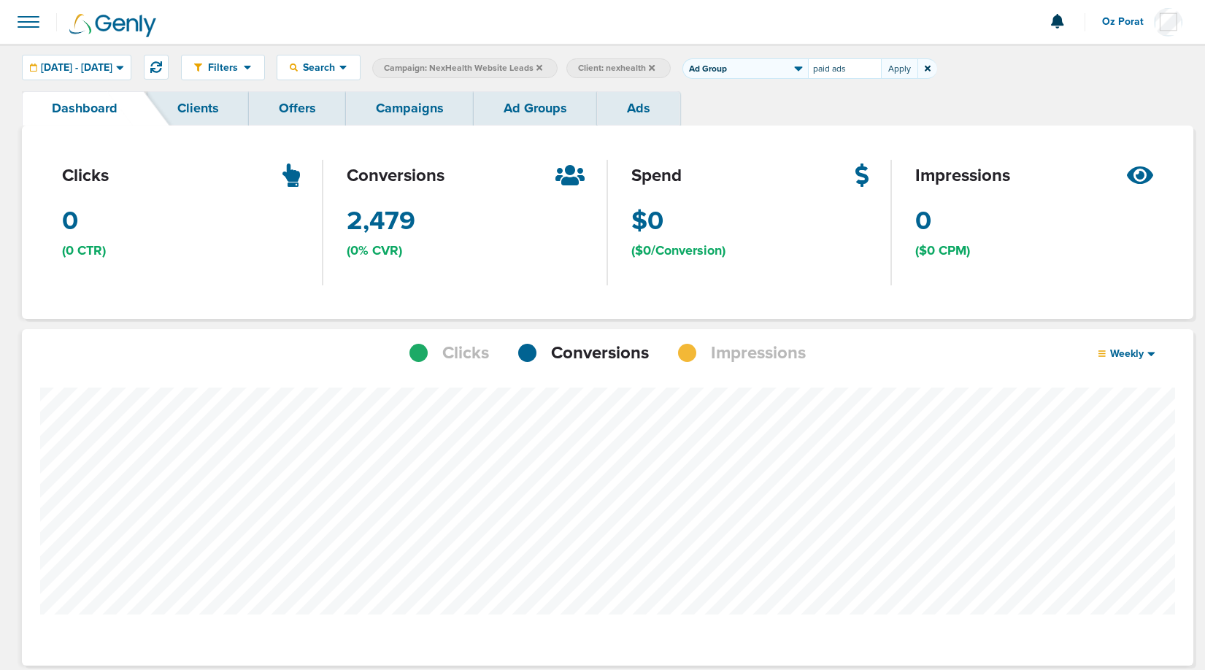
type input "paid ads"
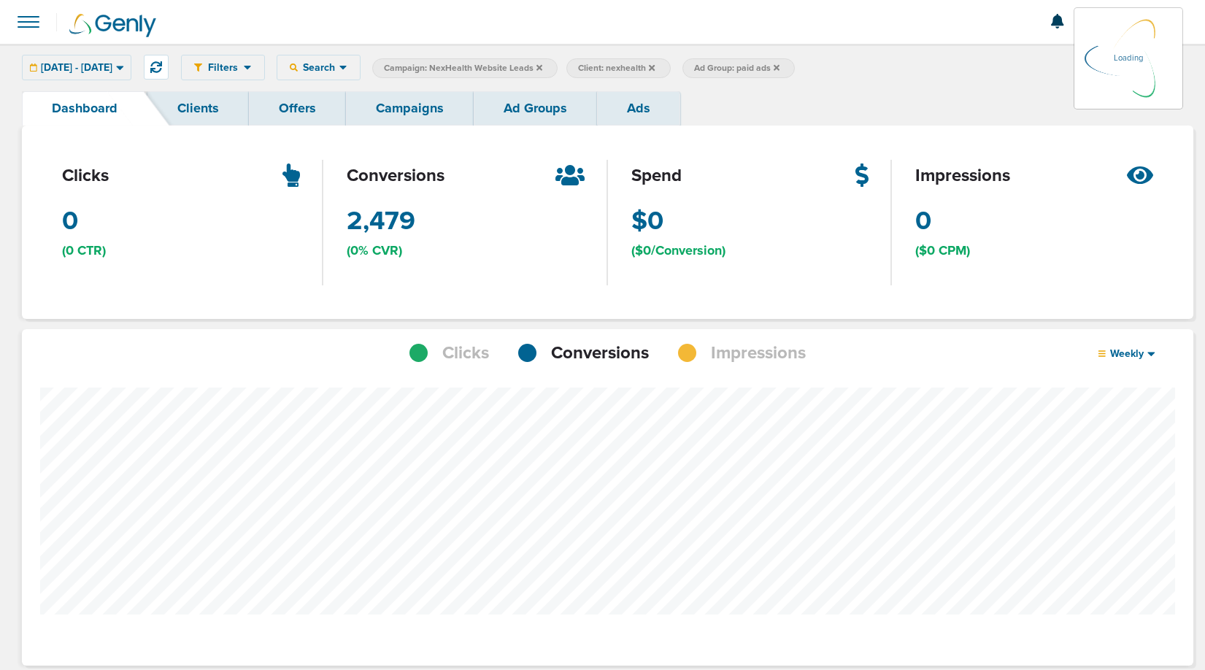
scroll to position [728986, 728855]
click at [780, 65] on span "Ad Group: paid ads" at bounding box center [736, 68] width 85 height 12
select select "adGroupName"
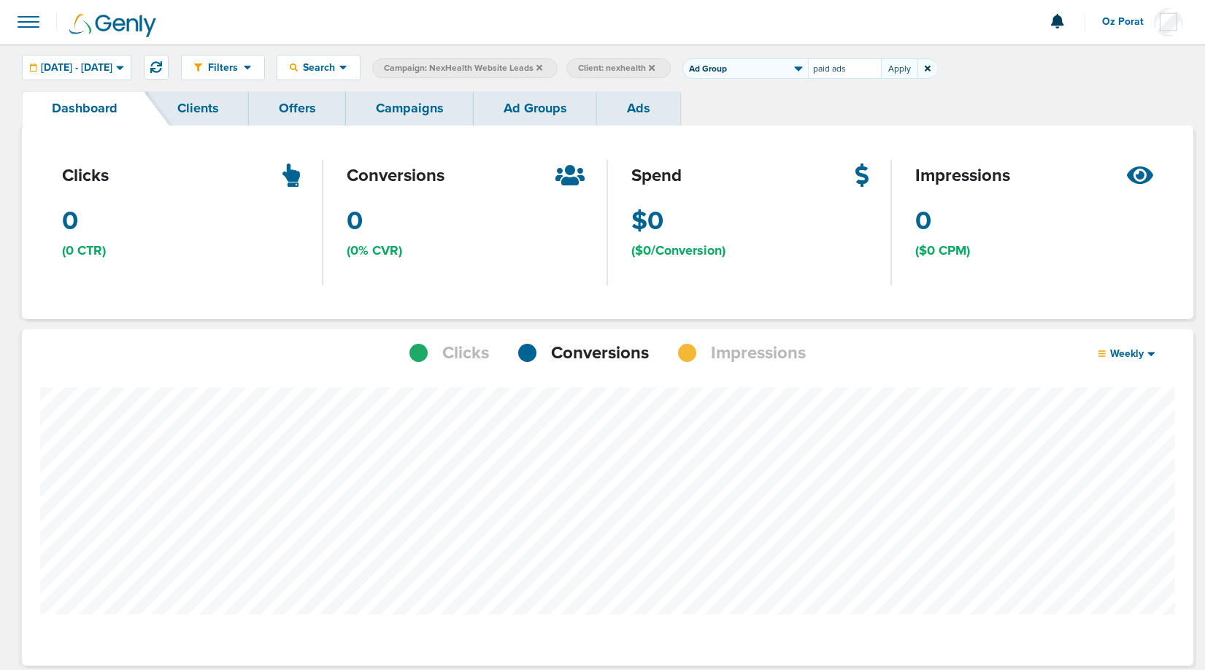
click at [877, 66] on input "paid ads" at bounding box center [844, 68] width 73 height 20
type input "paid-ads"
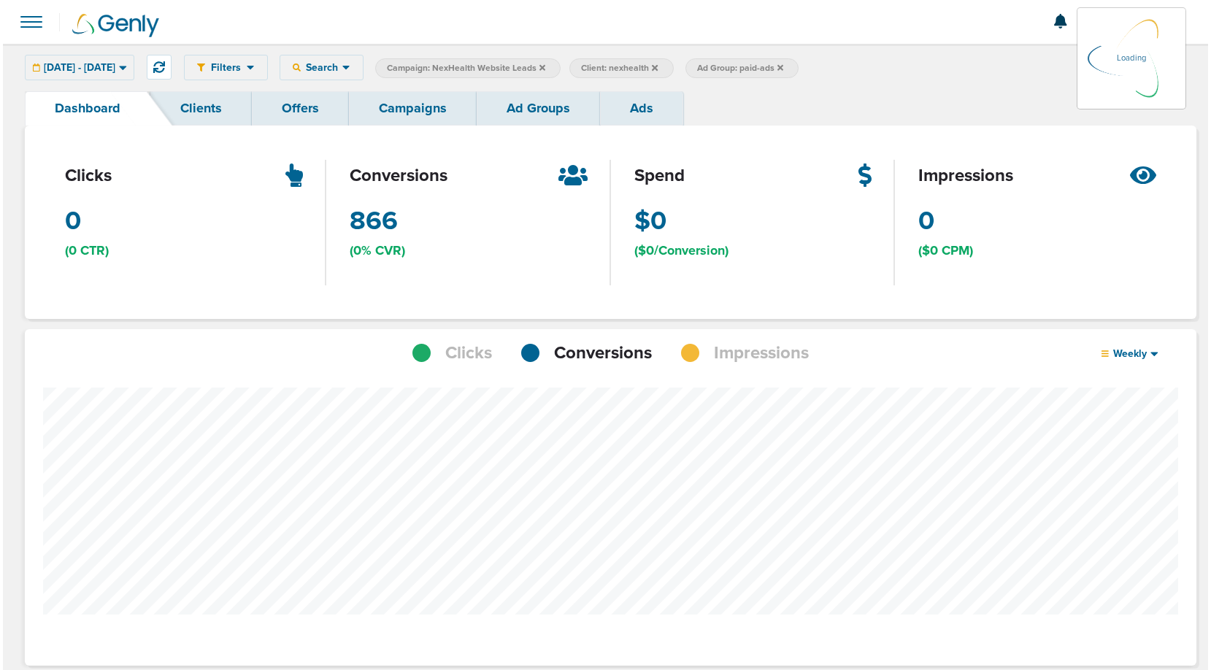
scroll to position [1137, 1161]
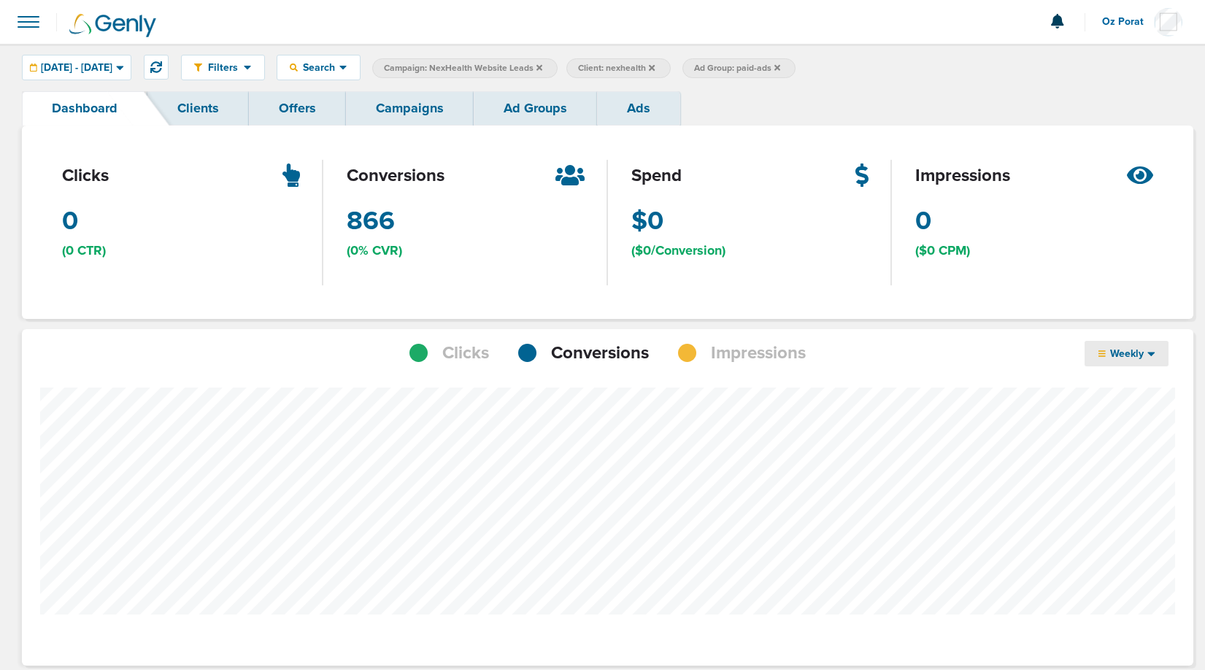
click at [1132, 356] on span "Weekly" at bounding box center [1127, 353] width 42 height 12
click at [1123, 413] on link "Monthly" at bounding box center [1158, 413] width 146 height 18
click at [1134, 357] on span "Monthly" at bounding box center [1127, 353] width 42 height 12
click at [1132, 387] on link "Weekly" at bounding box center [1158, 394] width 146 height 18
click at [794, 75] on label "Ad Group: paid-ads" at bounding box center [739, 68] width 113 height 20
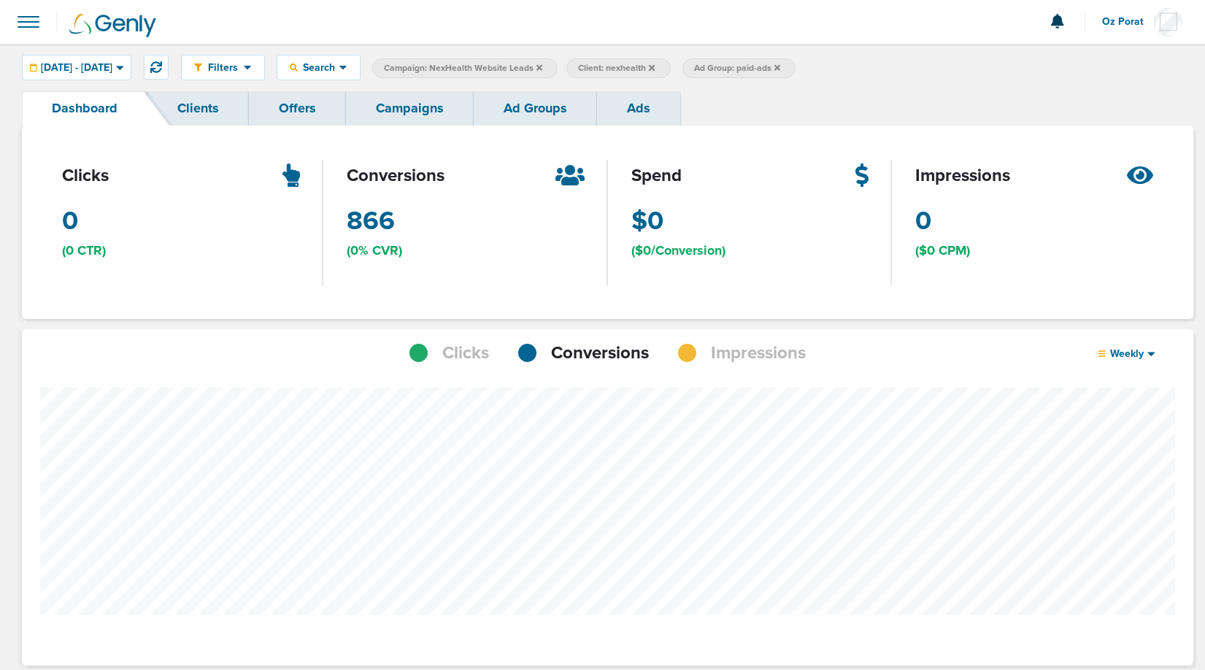
click at [780, 69] on icon at bounding box center [778, 67] width 6 height 6
click at [339, 66] on span "Search" at bounding box center [319, 67] width 42 height 12
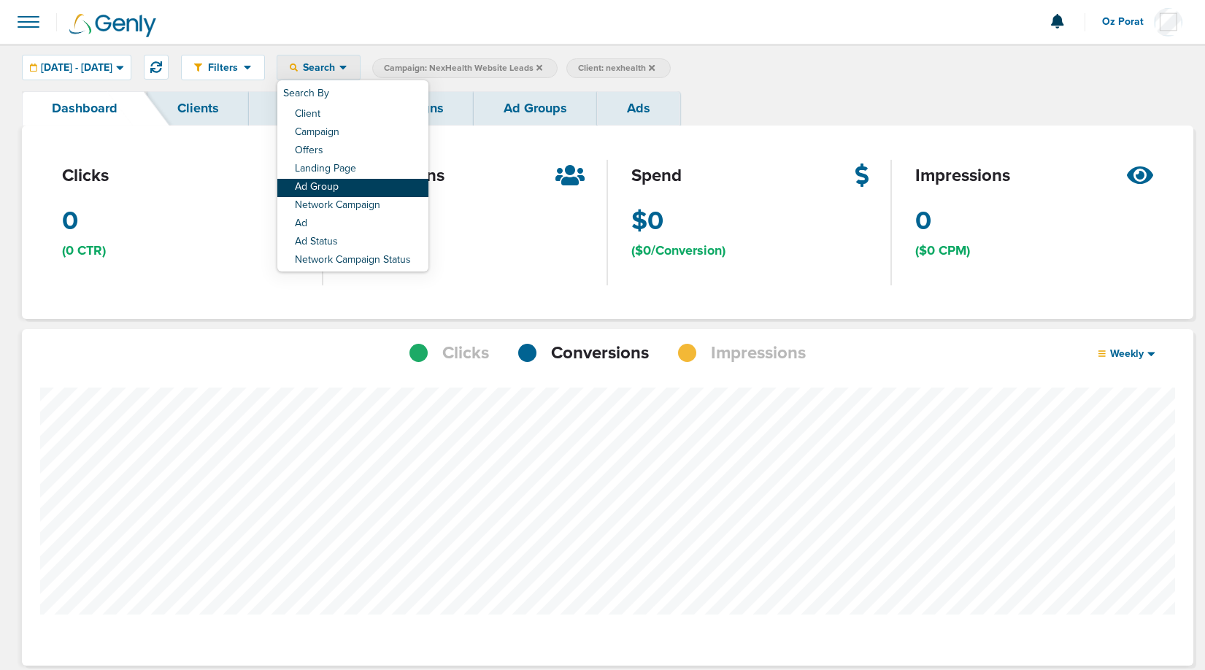
drag, startPoint x: 376, startPoint y: 137, endPoint x: 372, endPoint y: 194, distance: 57.8
click at [372, 194] on div "Search By Client Campaign Offers Landing Page Ad Group Network Campaign Ad Ad S…" at bounding box center [352, 175] width 151 height 191
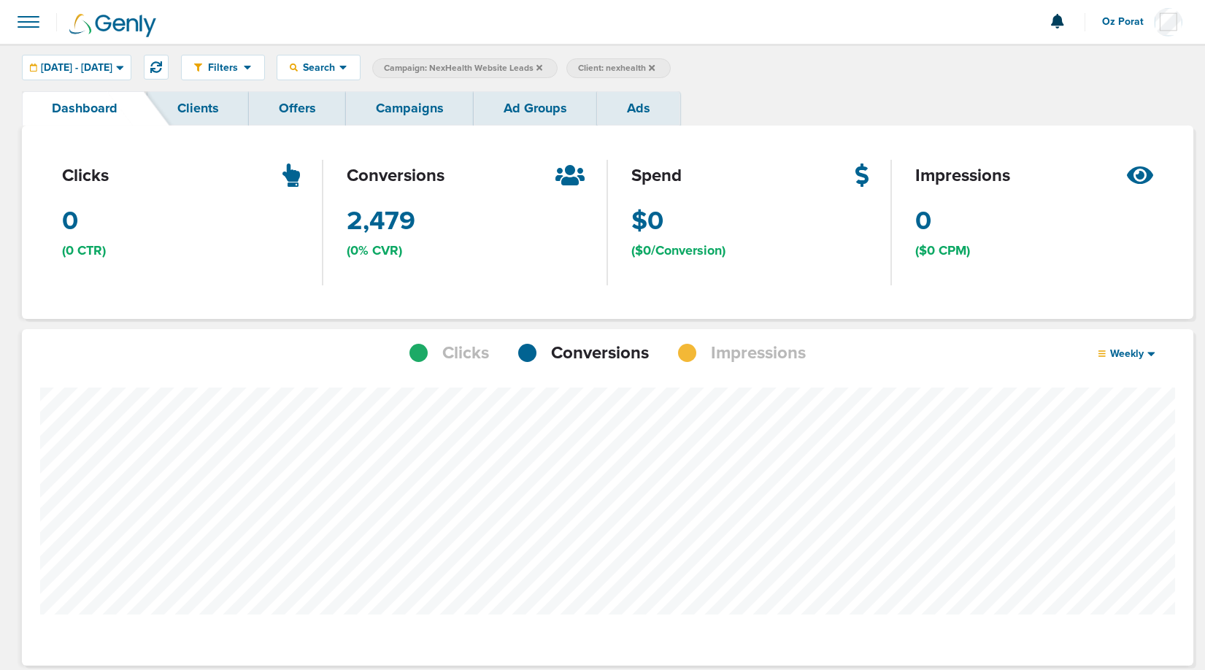
click at [1125, 26] on span "Oz Porat" at bounding box center [1128, 22] width 52 height 10
click at [1110, 58] on link "Sign Out" at bounding box center [1110, 63] width 146 height 18
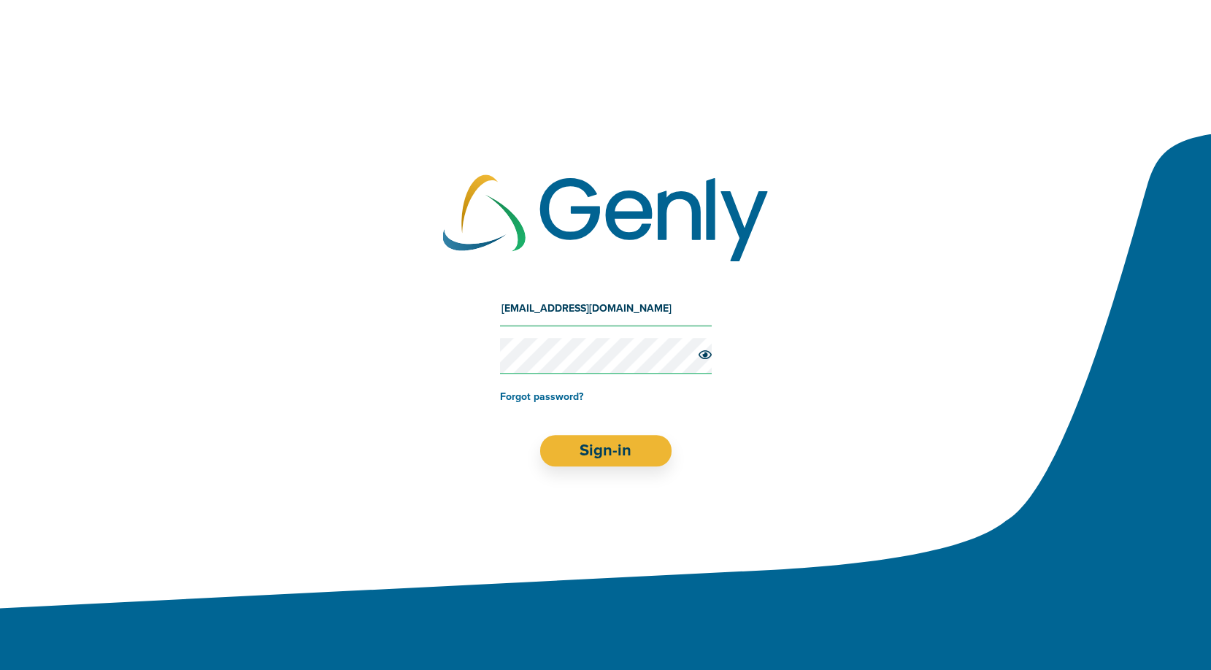
click at [607, 318] on input "[EMAIL_ADDRESS][DOMAIN_NAME]" at bounding box center [606, 308] width 212 height 35
type input "[EMAIL_ADDRESS][DOMAIN_NAME]"
click at [608, 448] on button "Sign-in" at bounding box center [605, 450] width 132 height 31
